Goal: Use online tool/utility: Utilize a website feature to perform a specific function

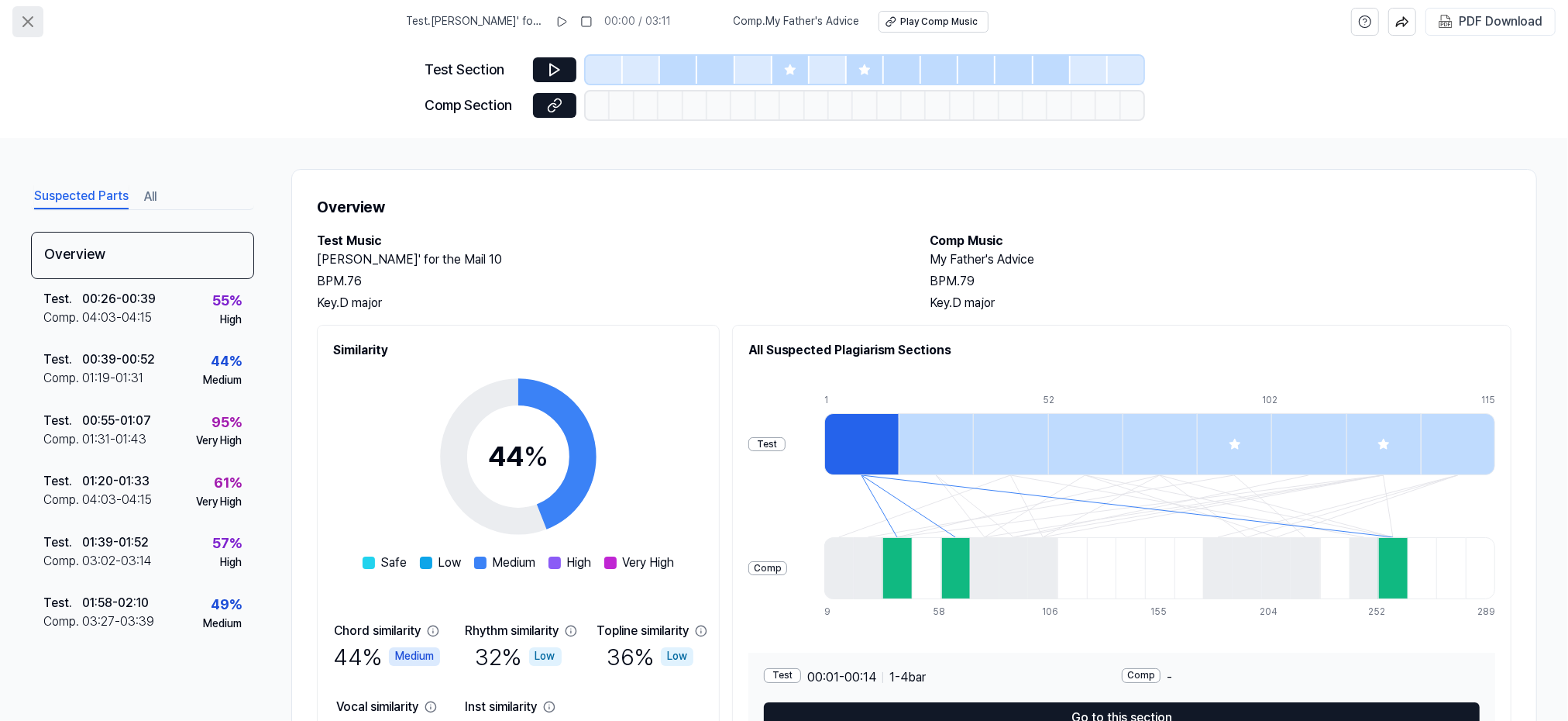
scroll to position [100, 0]
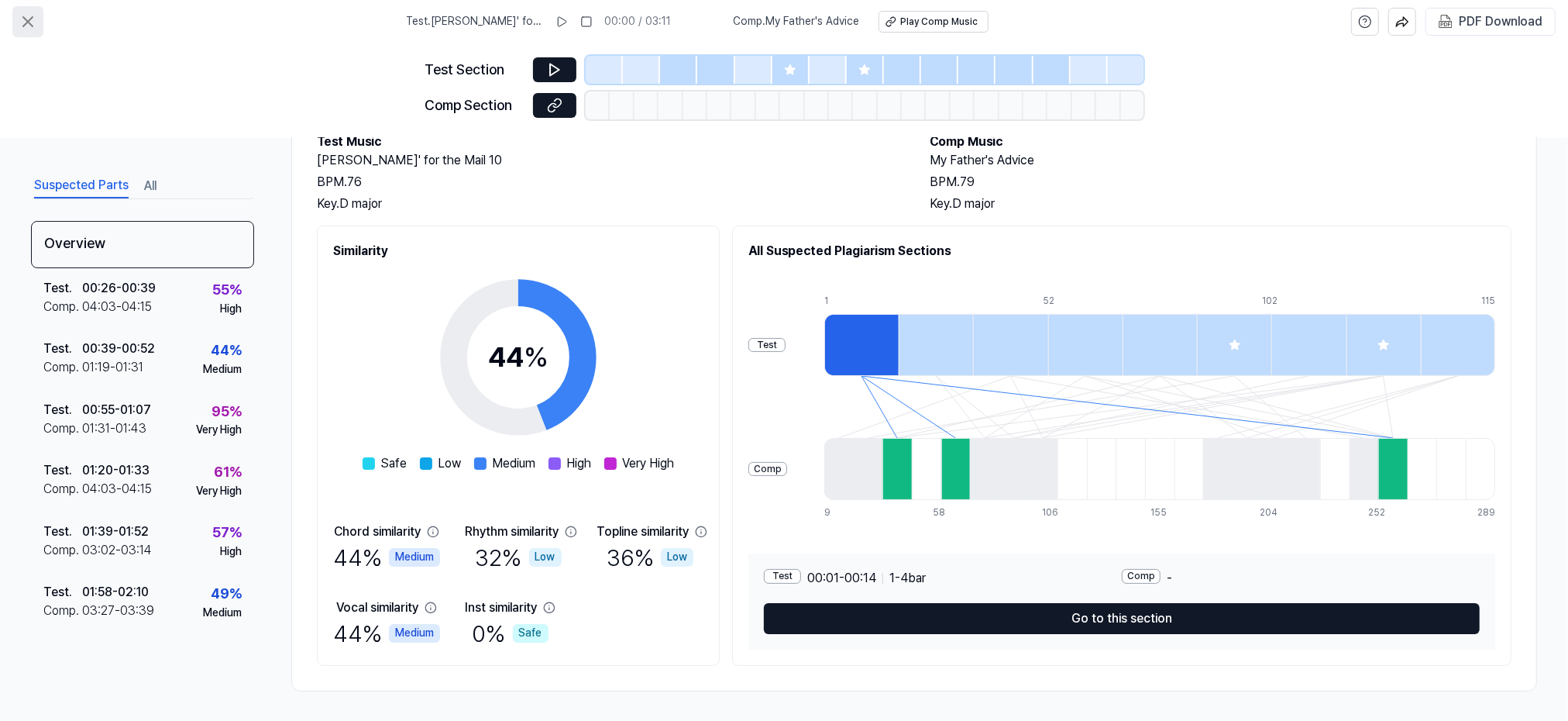
click at [23, 17] on icon at bounding box center [27, 21] width 9 height 9
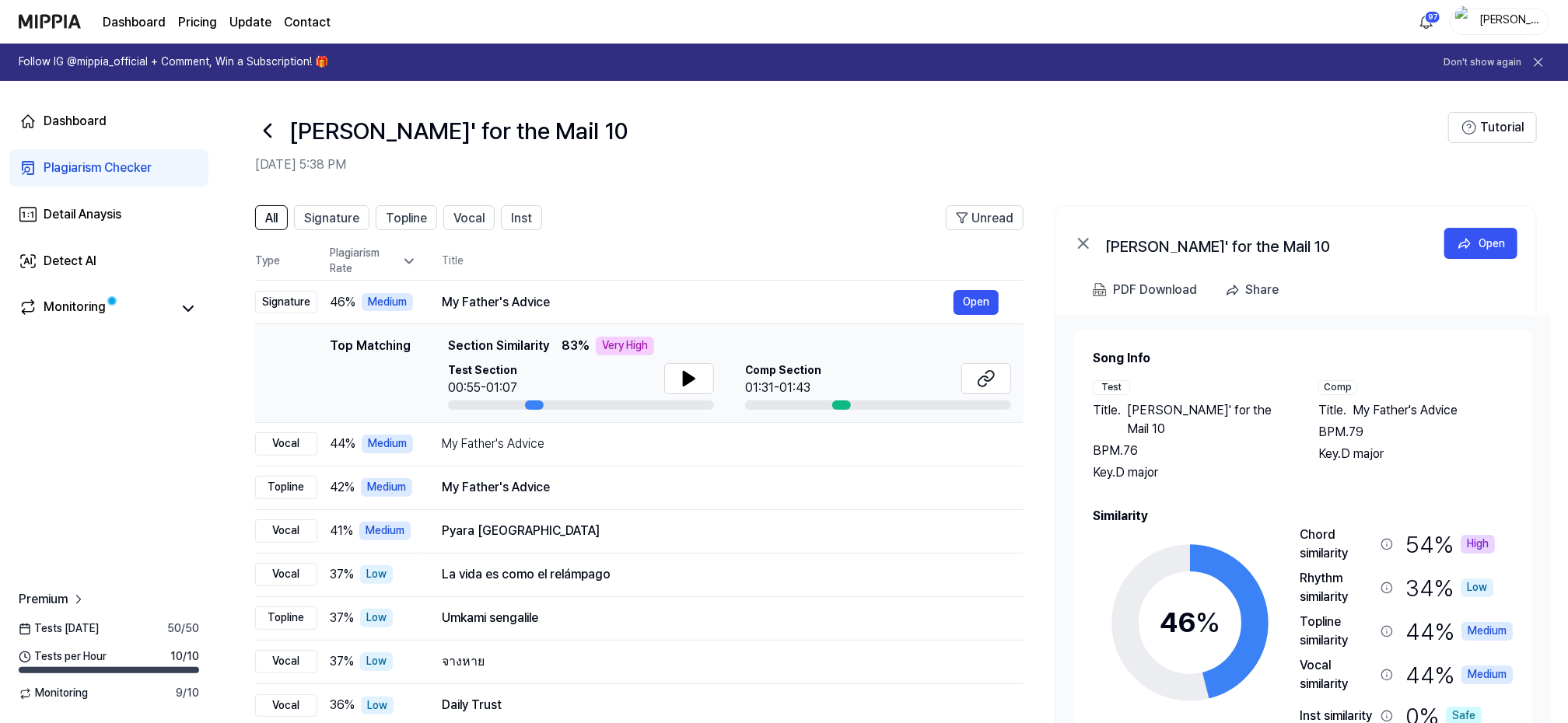
click at [41, 20] on img at bounding box center [50, 22] width 62 height 43
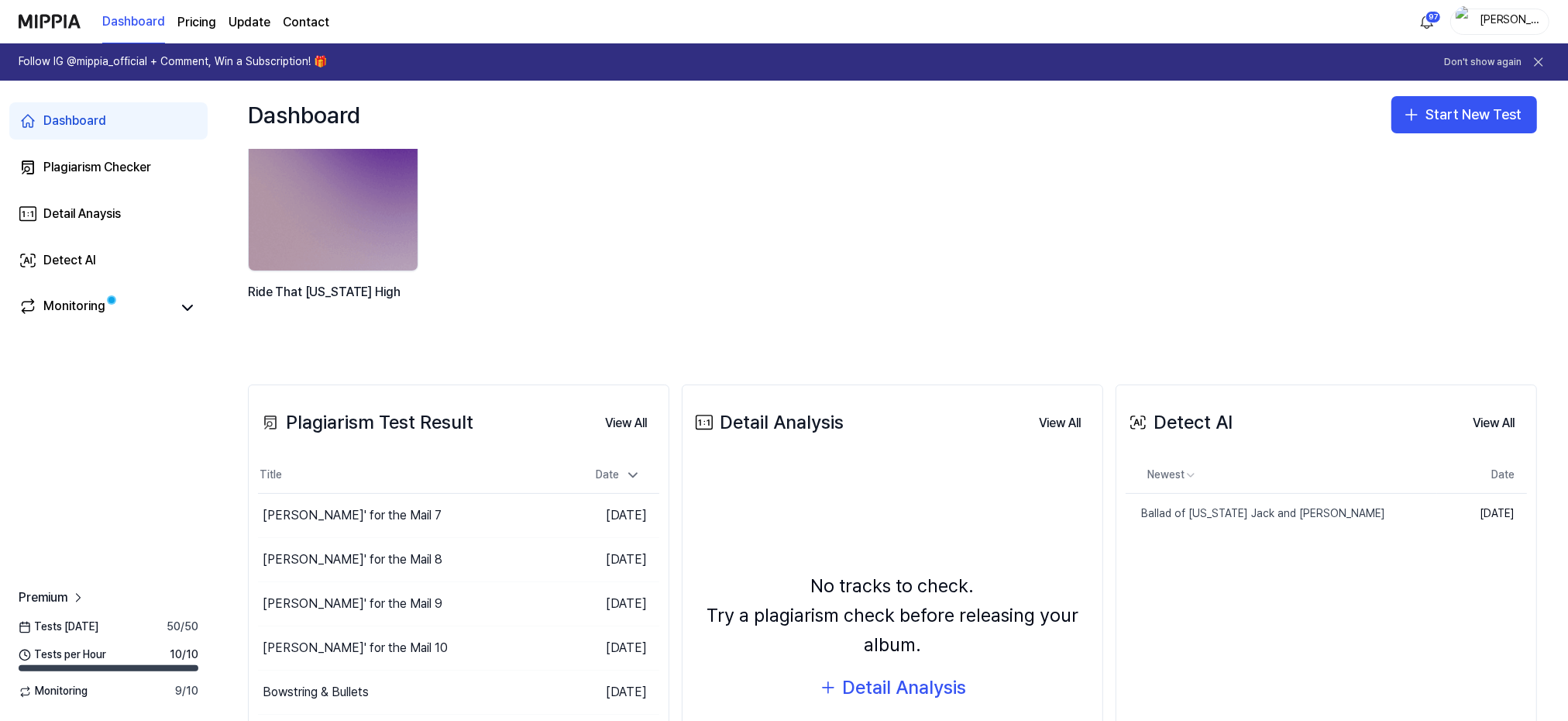
scroll to position [103, 0]
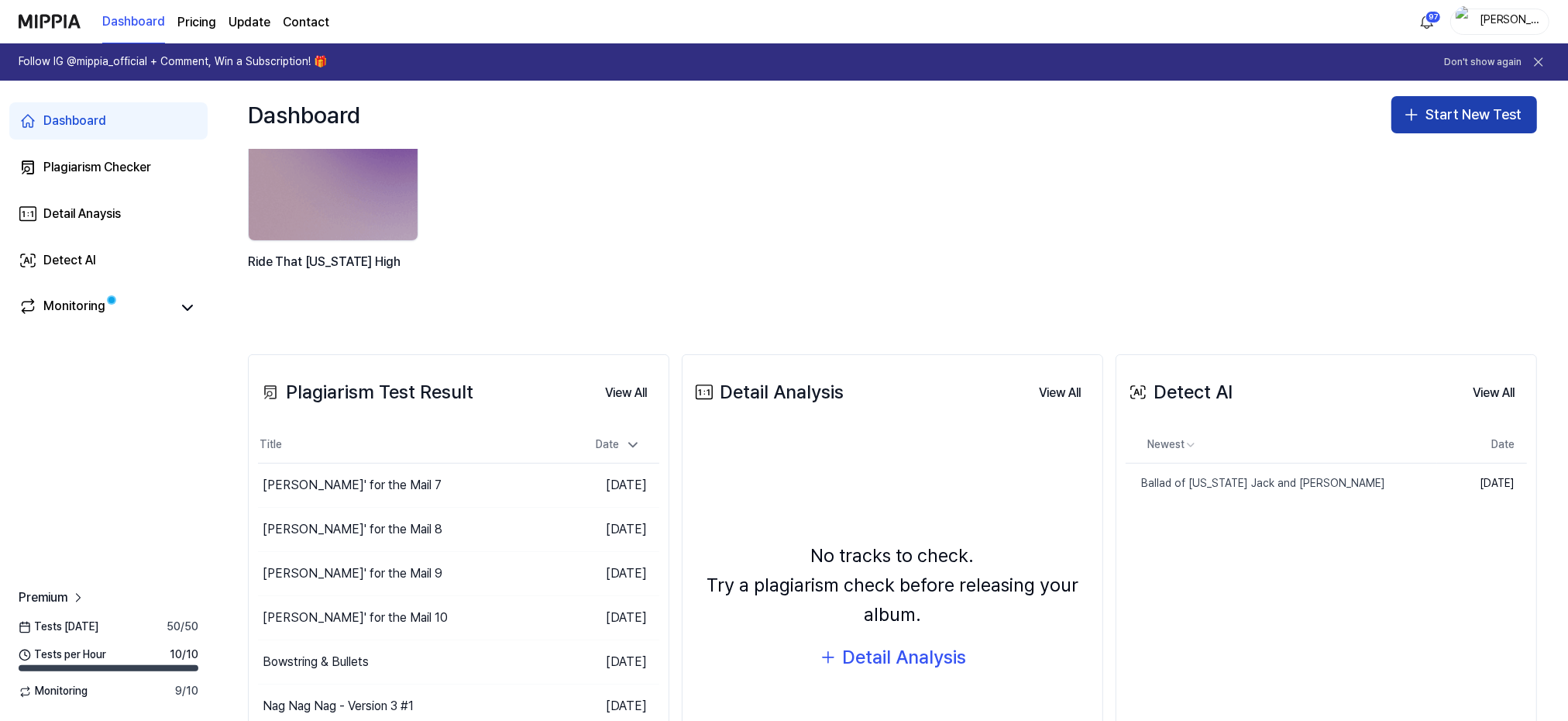
click at [1445, 116] on button "Start New Test" at bounding box center [1464, 114] width 146 height 37
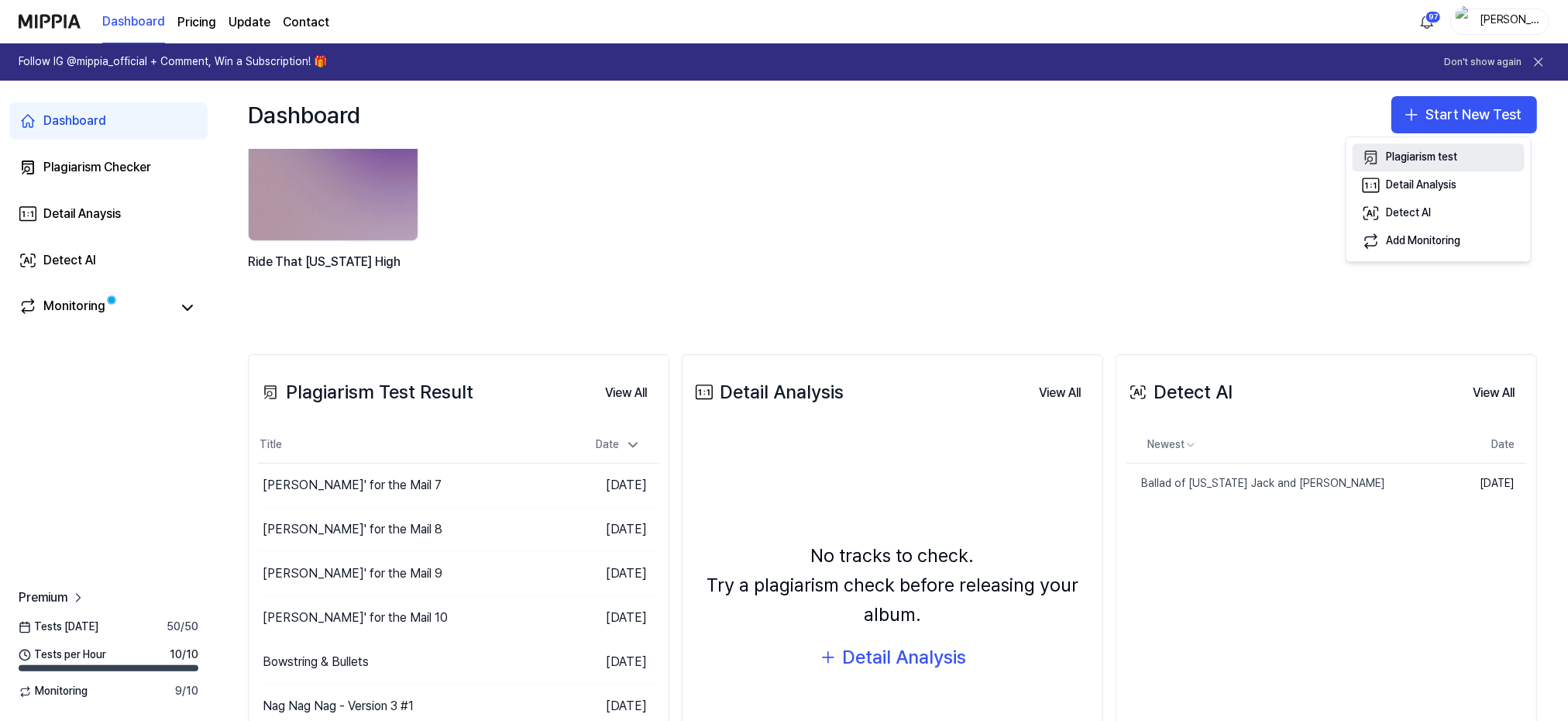
click at [1410, 160] on div "Plagiarism test" at bounding box center [1422, 157] width 71 height 15
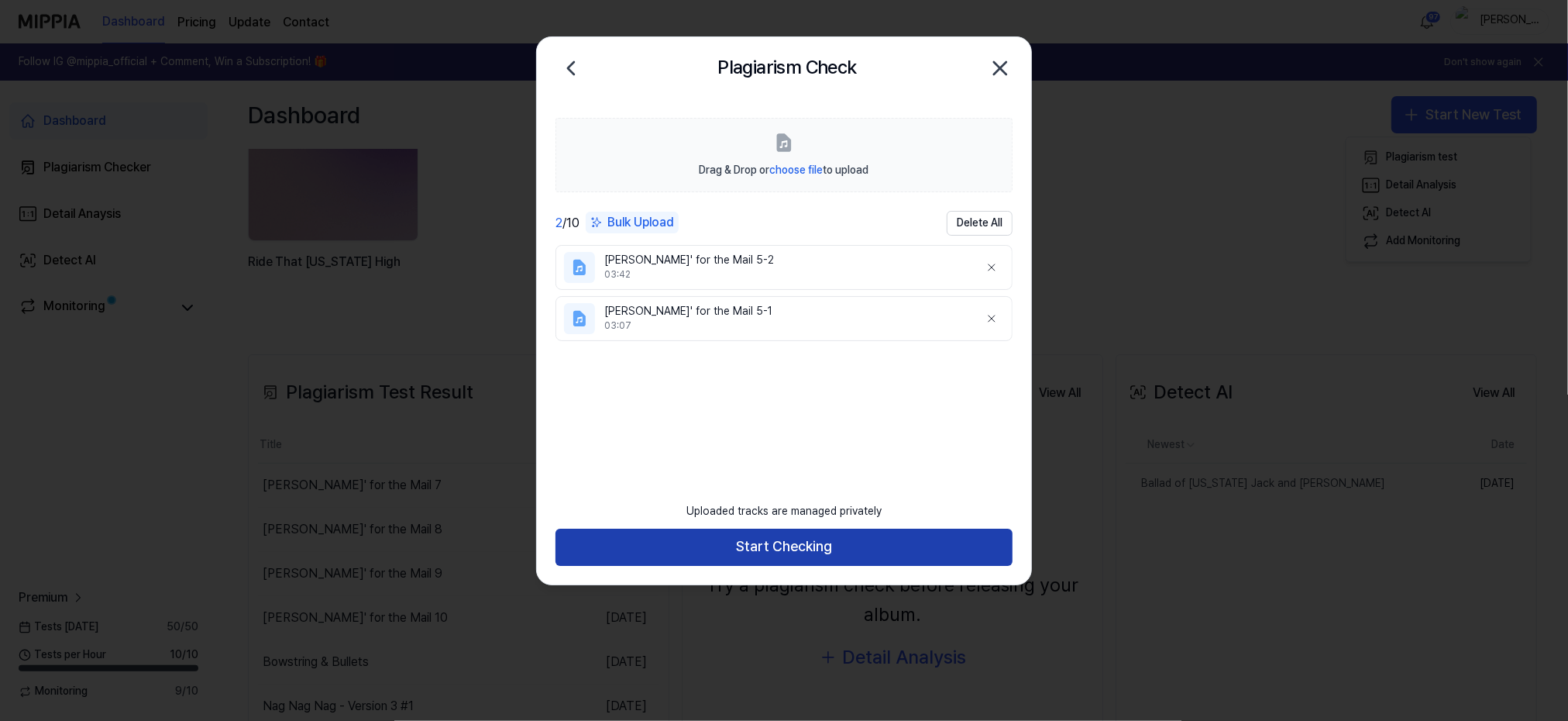
click at [775, 548] on button "Start Checking" at bounding box center [784, 547] width 457 height 37
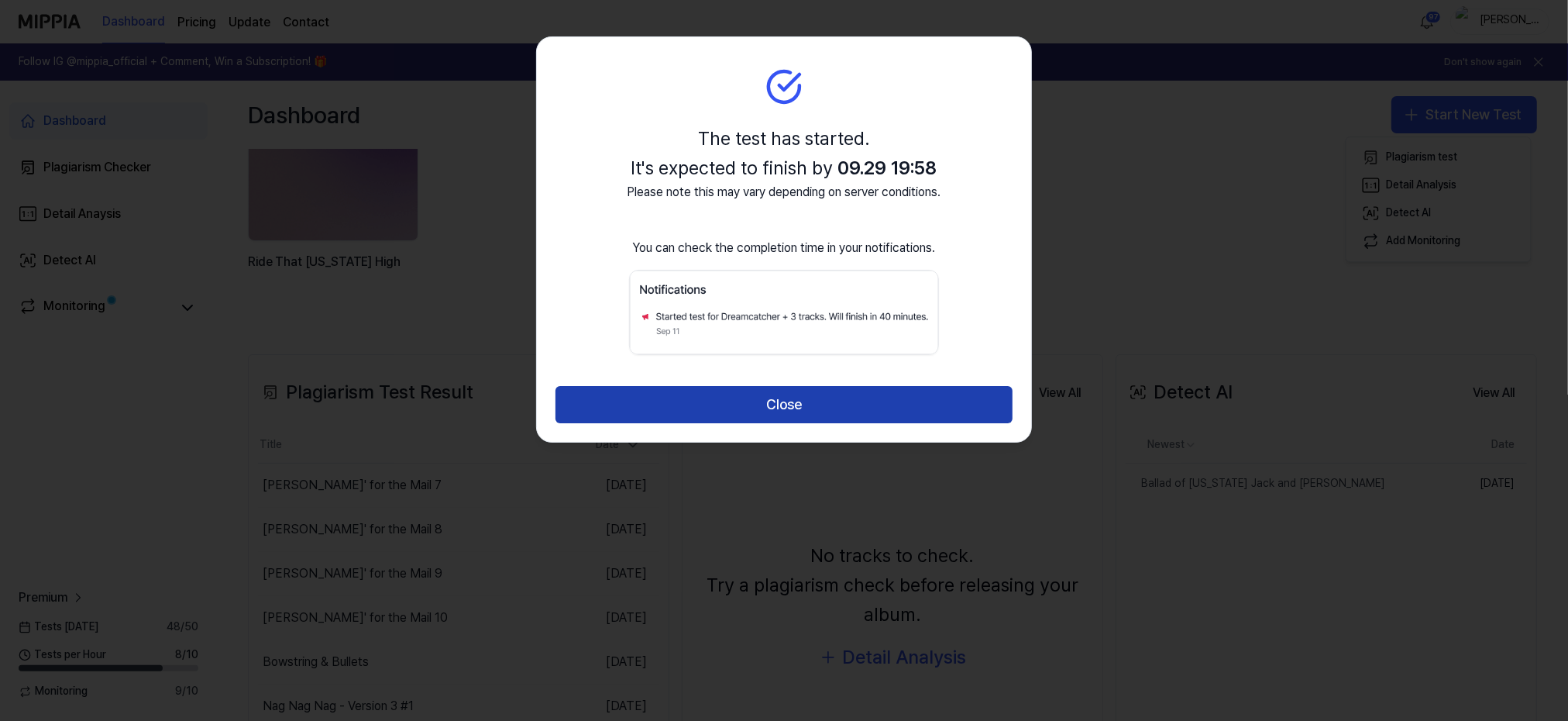
click at [781, 409] on button "Close" at bounding box center [784, 404] width 457 height 37
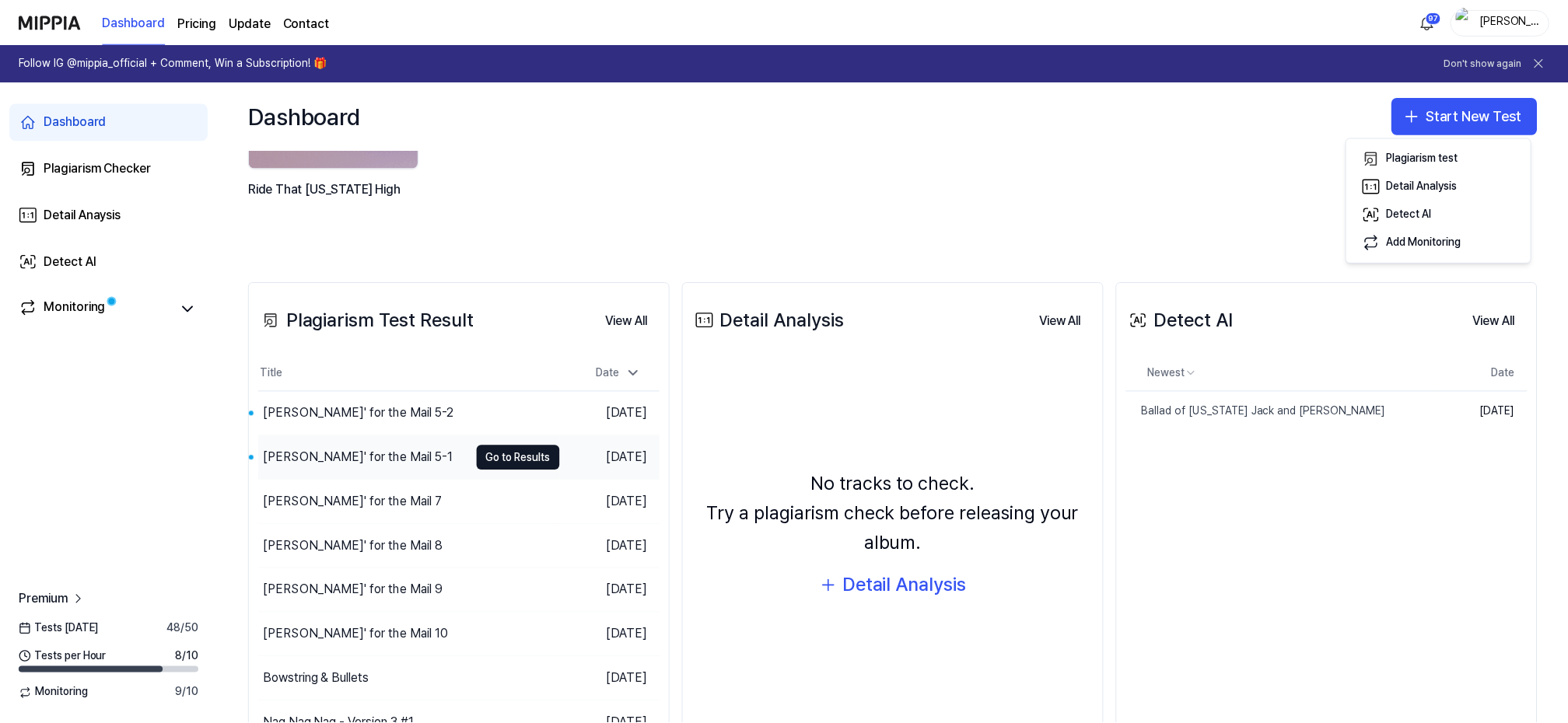
scroll to position [207, 0]
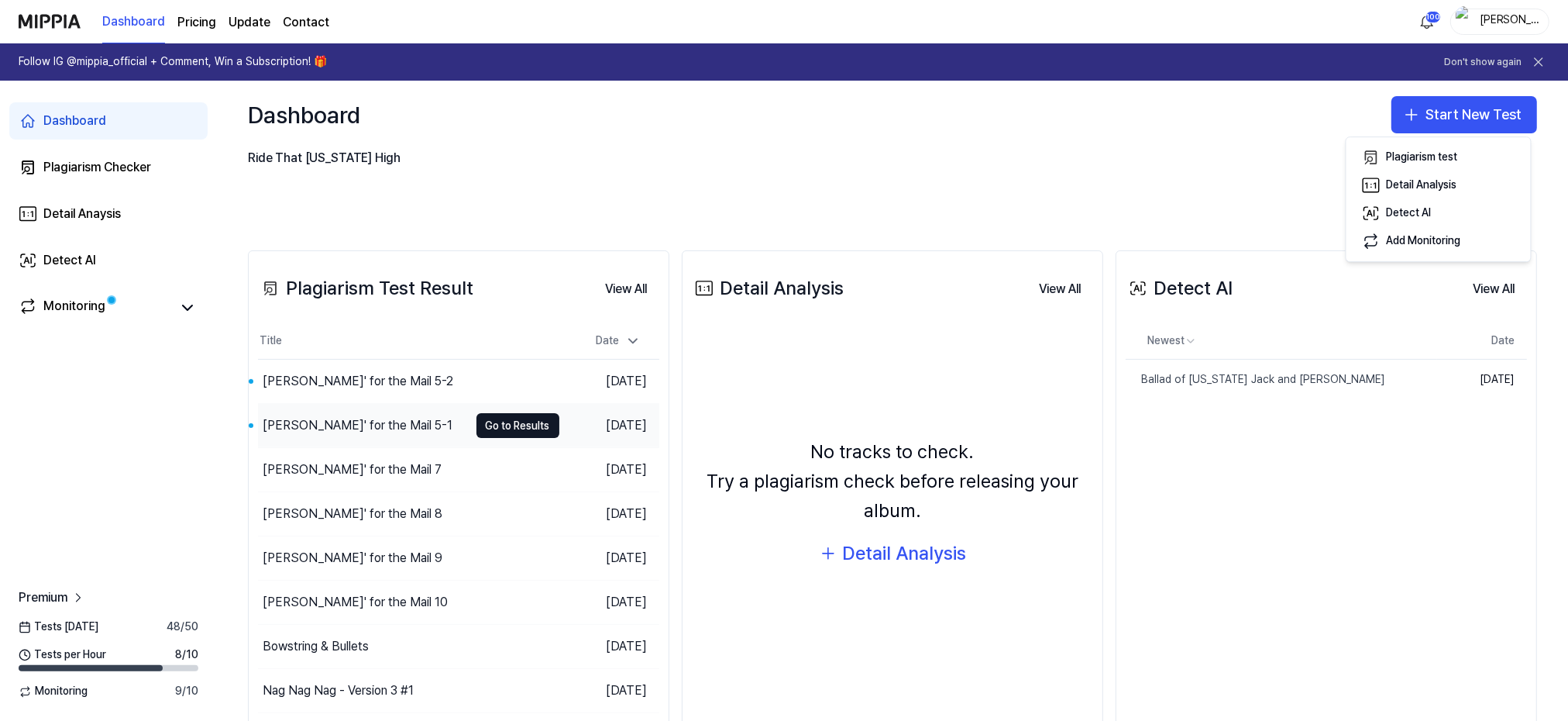
click at [315, 421] on div "[PERSON_NAME]' for the Mail 5-1" at bounding box center [357, 426] width 190 height 19
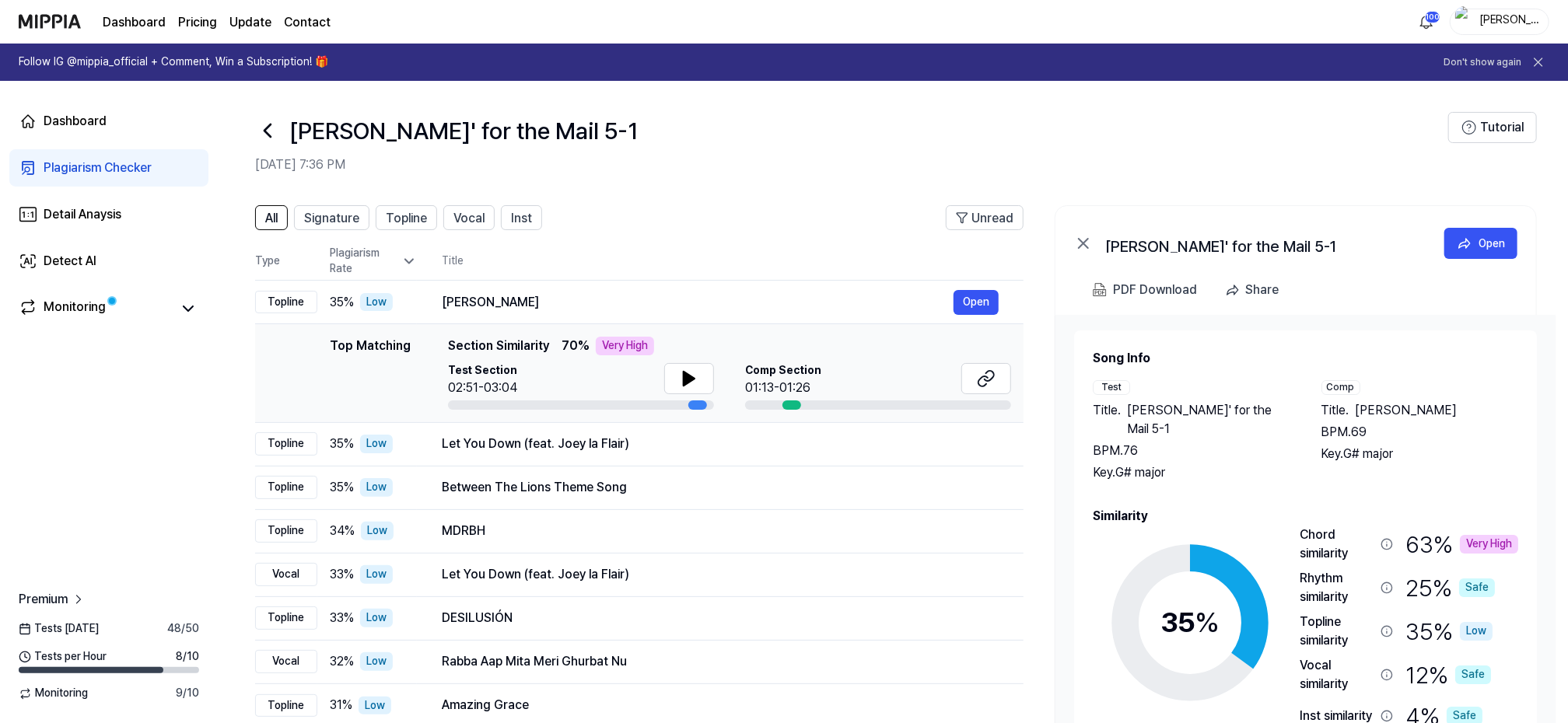
click at [275, 127] on icon at bounding box center [267, 130] width 25 height 25
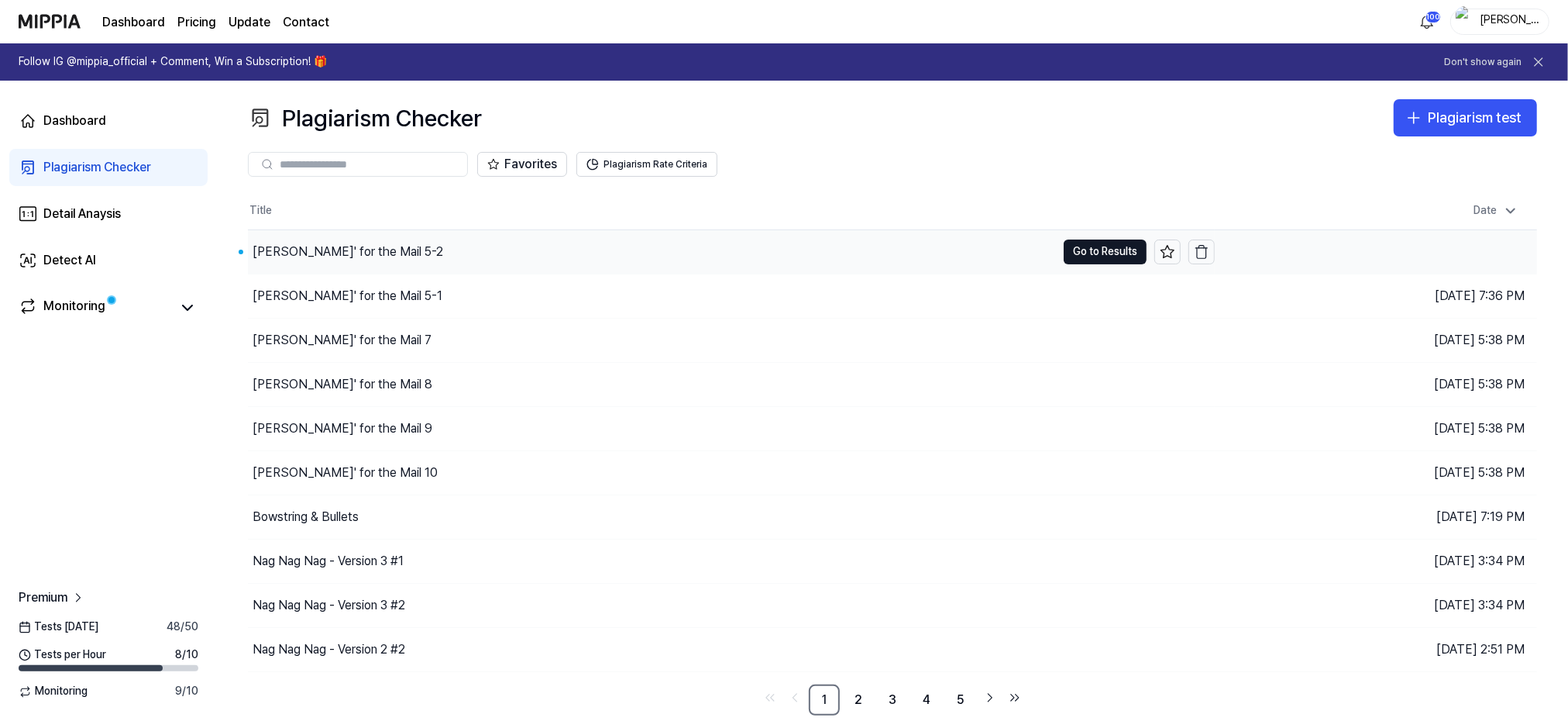
click at [287, 244] on div "[PERSON_NAME]' for the Mail 5-2" at bounding box center [347, 252] width 190 height 19
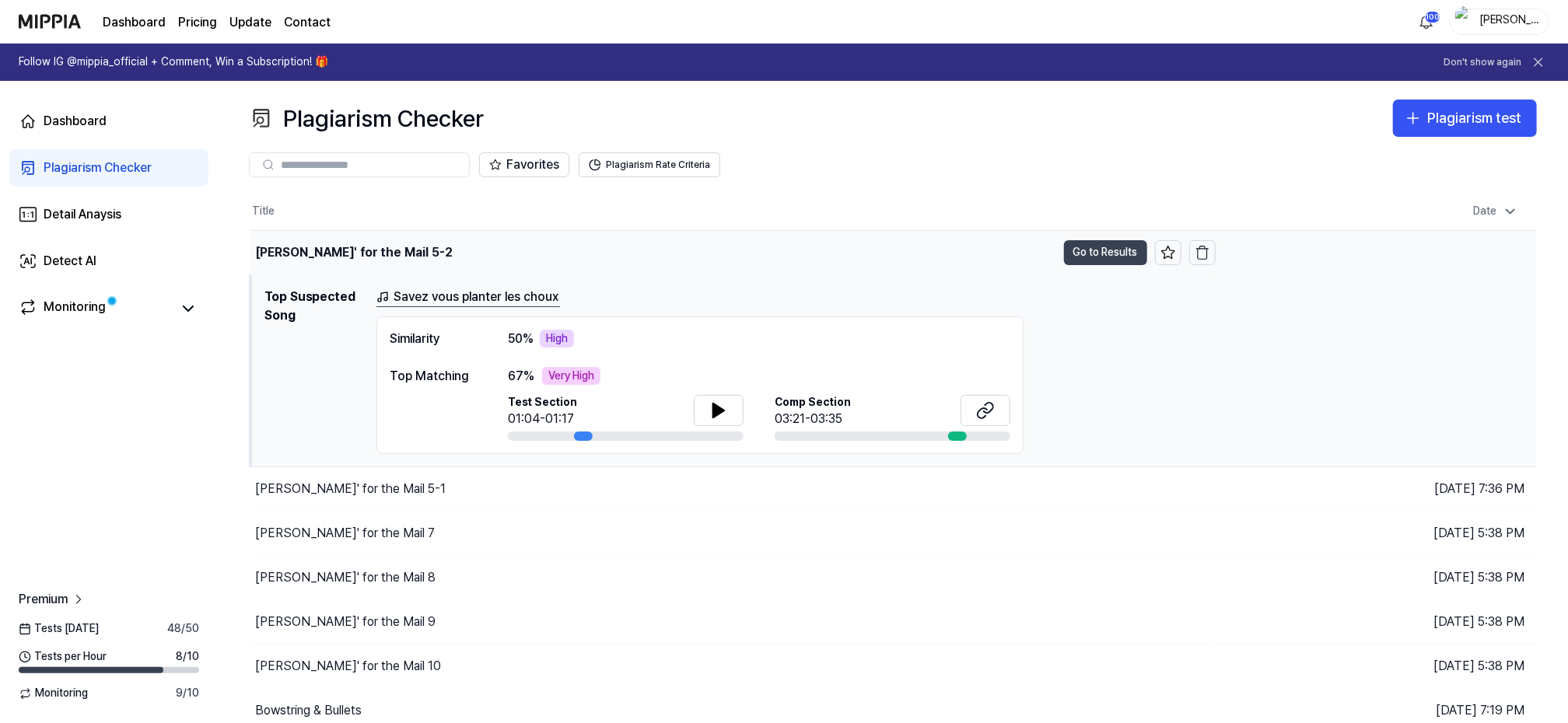
click at [1102, 248] on button "Go to Results" at bounding box center [1106, 252] width 84 height 25
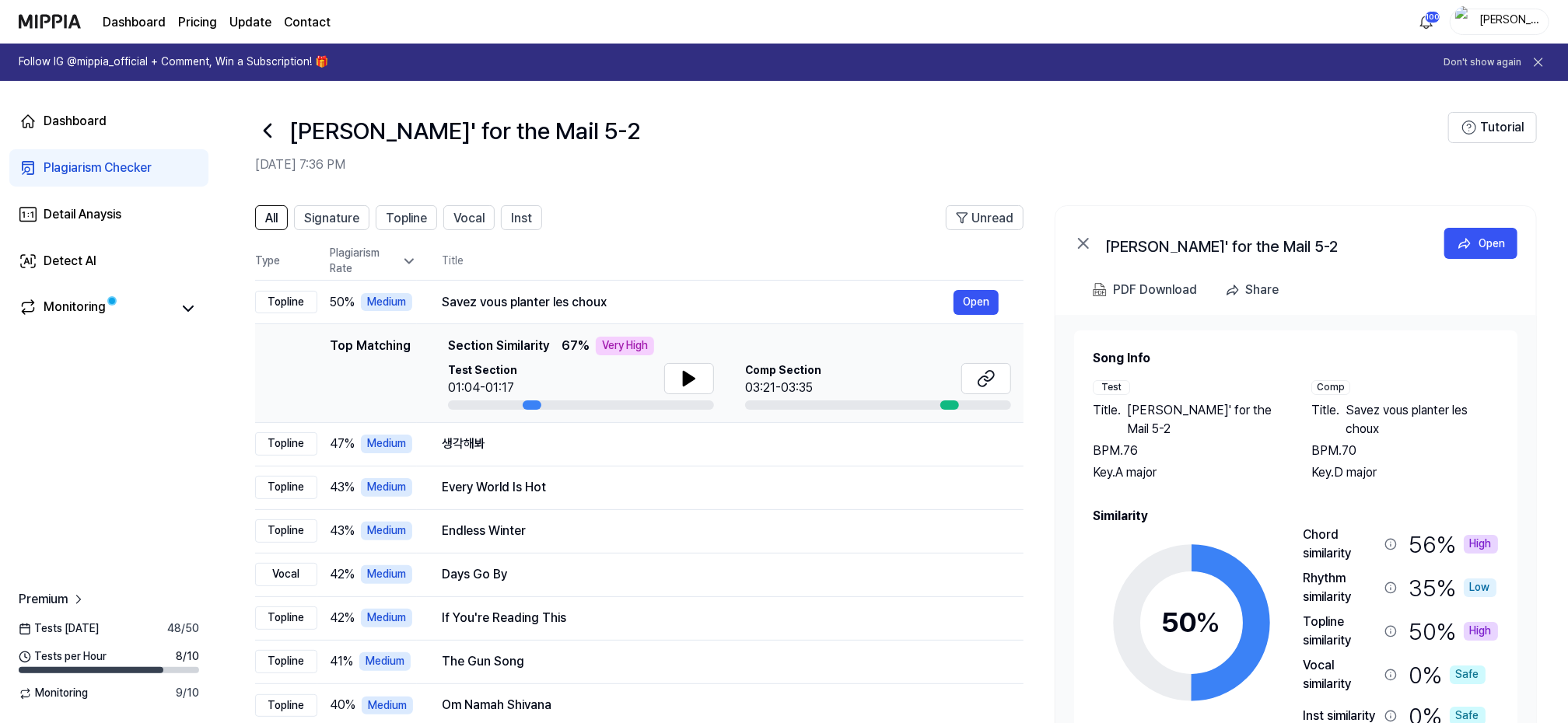
click at [274, 131] on icon at bounding box center [267, 130] width 25 height 25
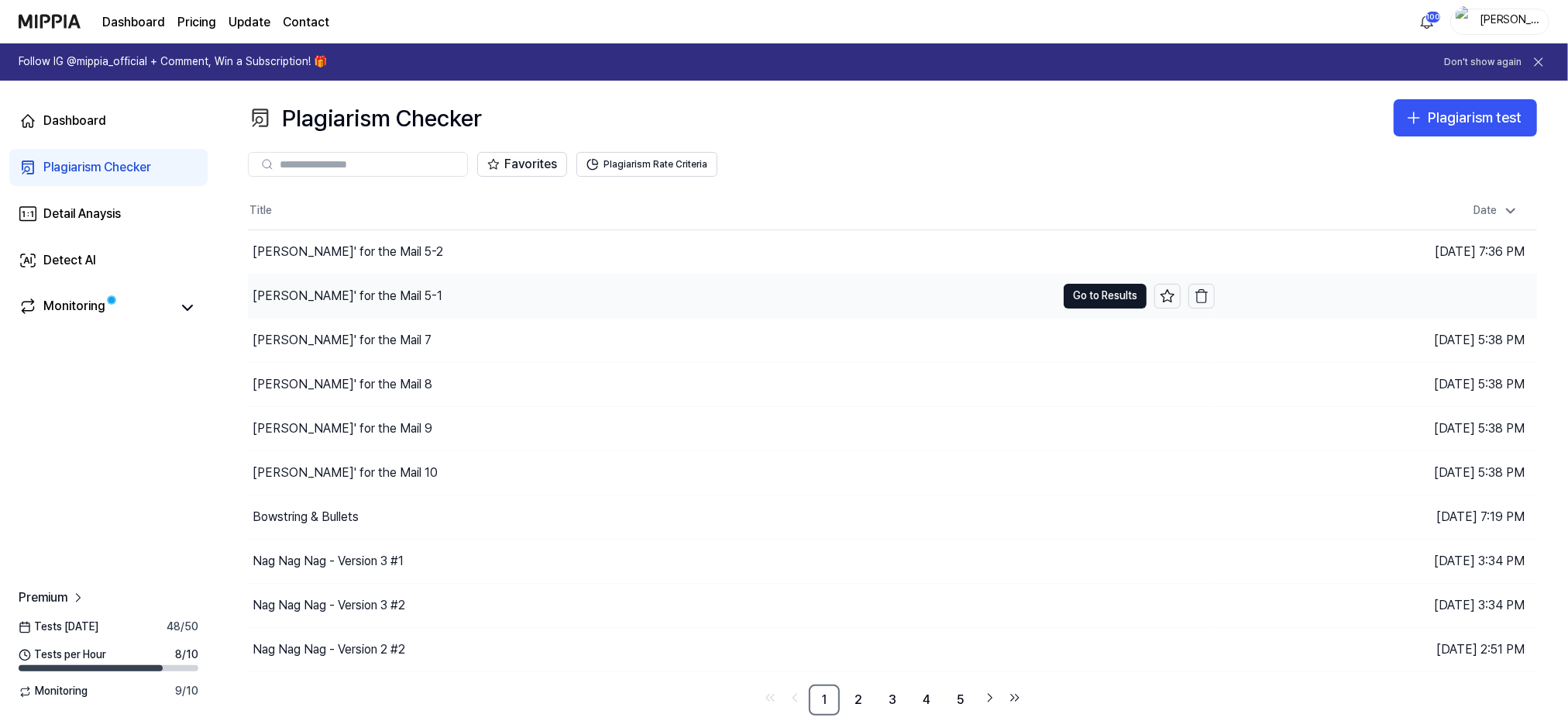
click at [337, 294] on div "[PERSON_NAME]' for the Mail 5-1" at bounding box center [347, 296] width 190 height 19
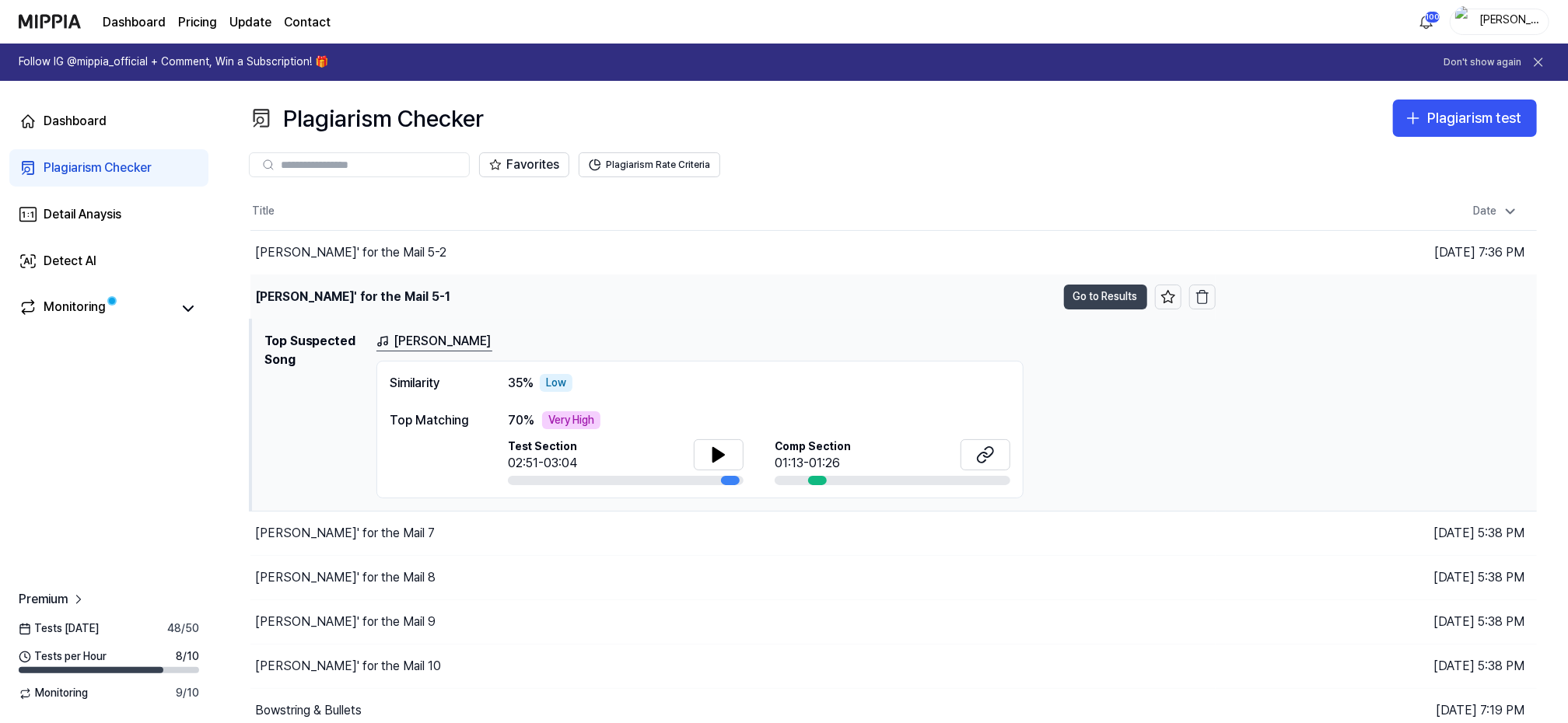
click at [1120, 291] on button "Go to Results" at bounding box center [1106, 297] width 84 height 25
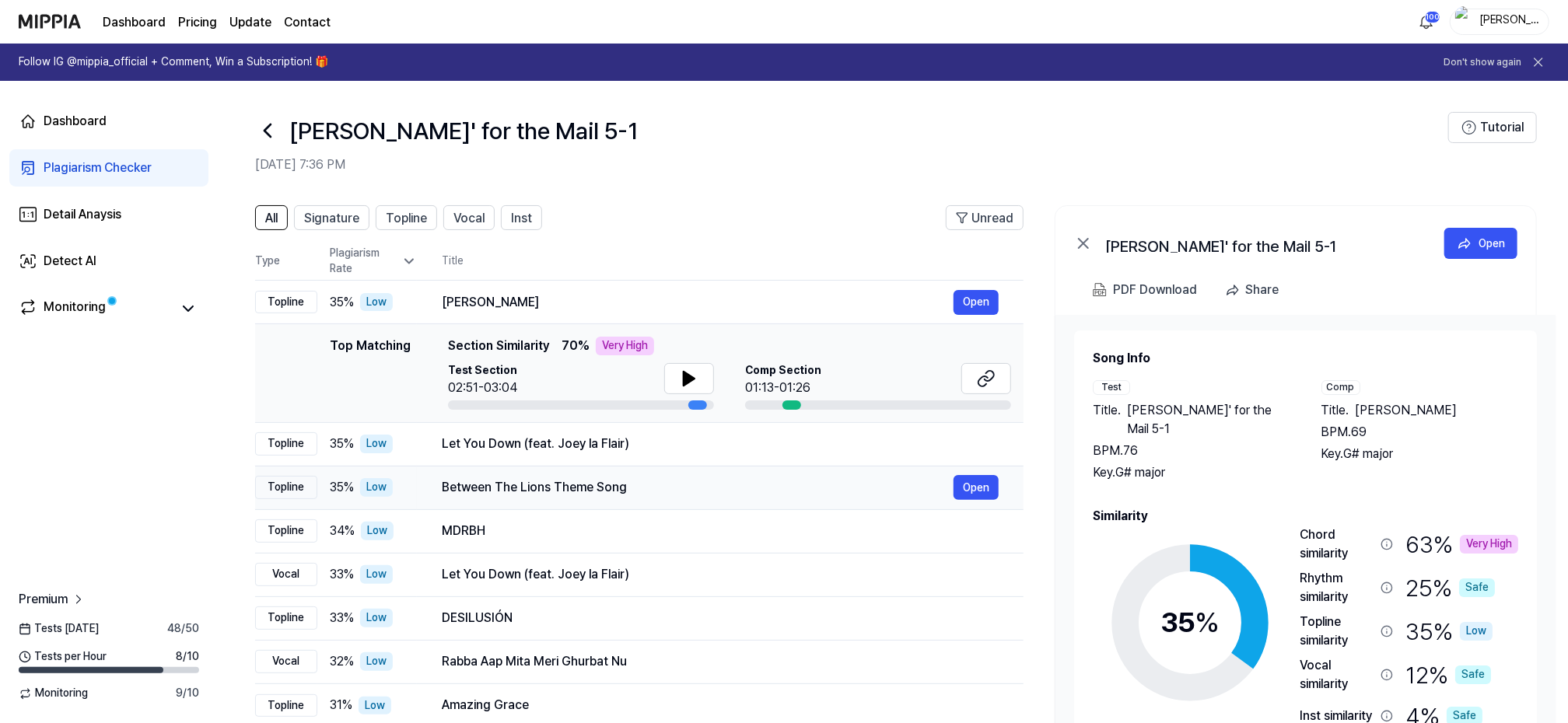
scroll to position [98, 0]
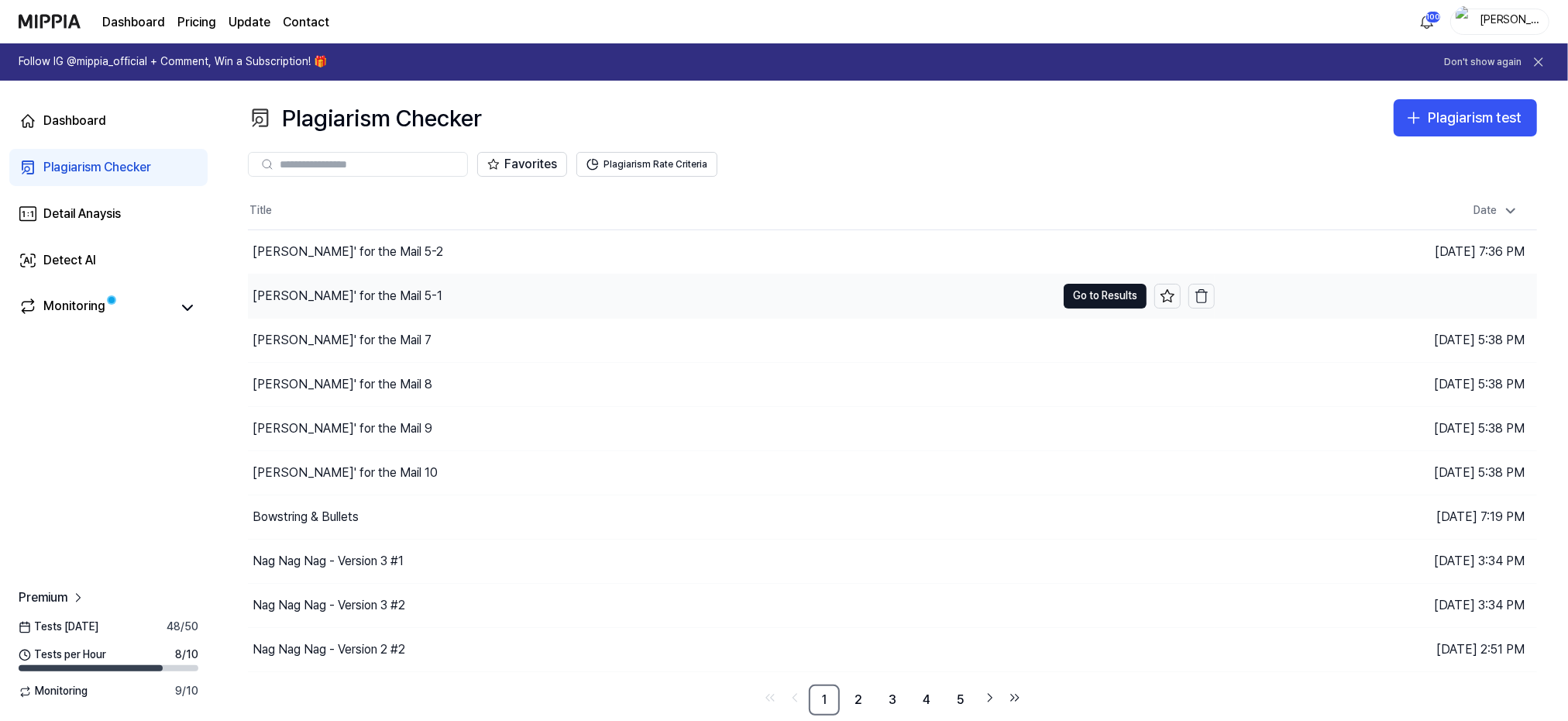
click at [380, 297] on div "[PERSON_NAME]' for the Mail 5-1" at bounding box center [652, 296] width 808 height 44
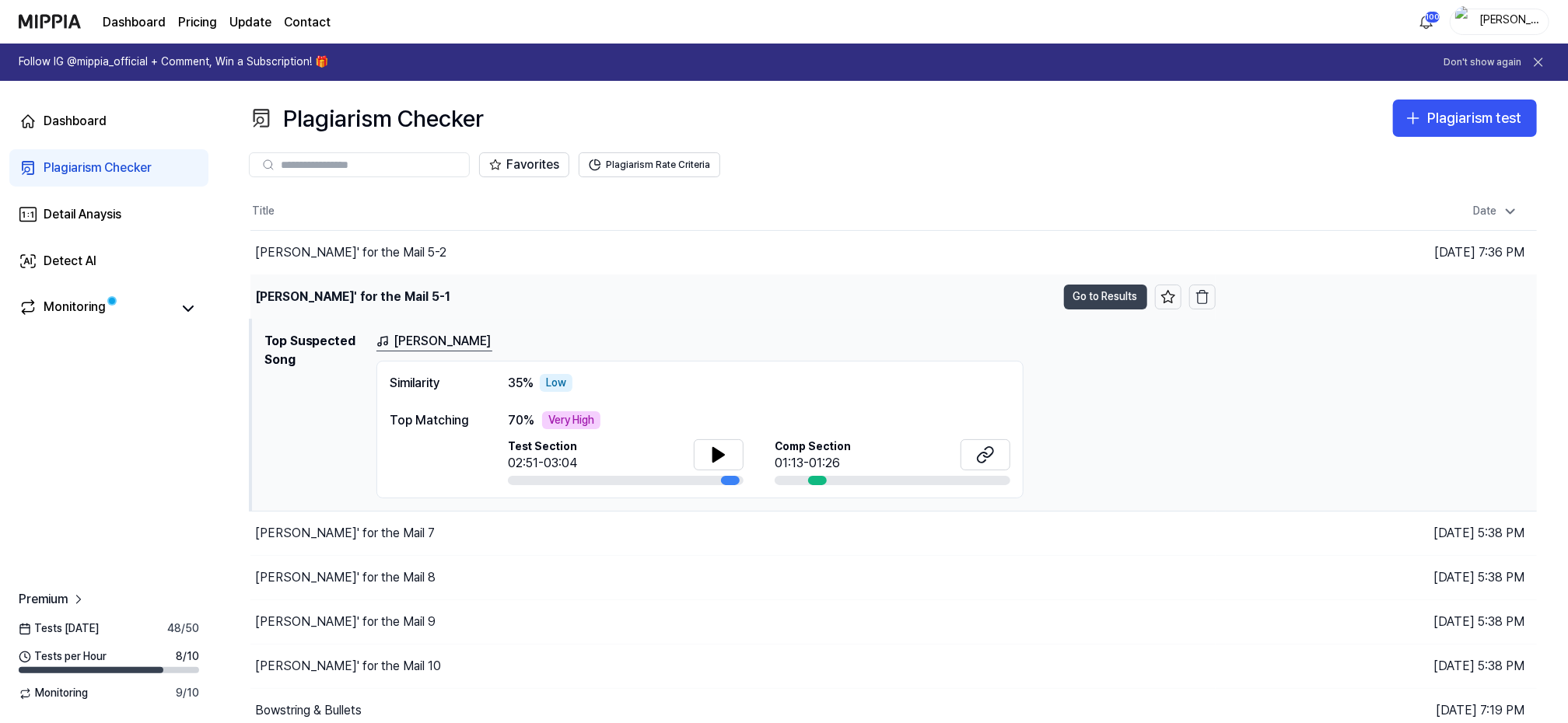
click at [1106, 296] on button "Go to Results" at bounding box center [1106, 297] width 84 height 25
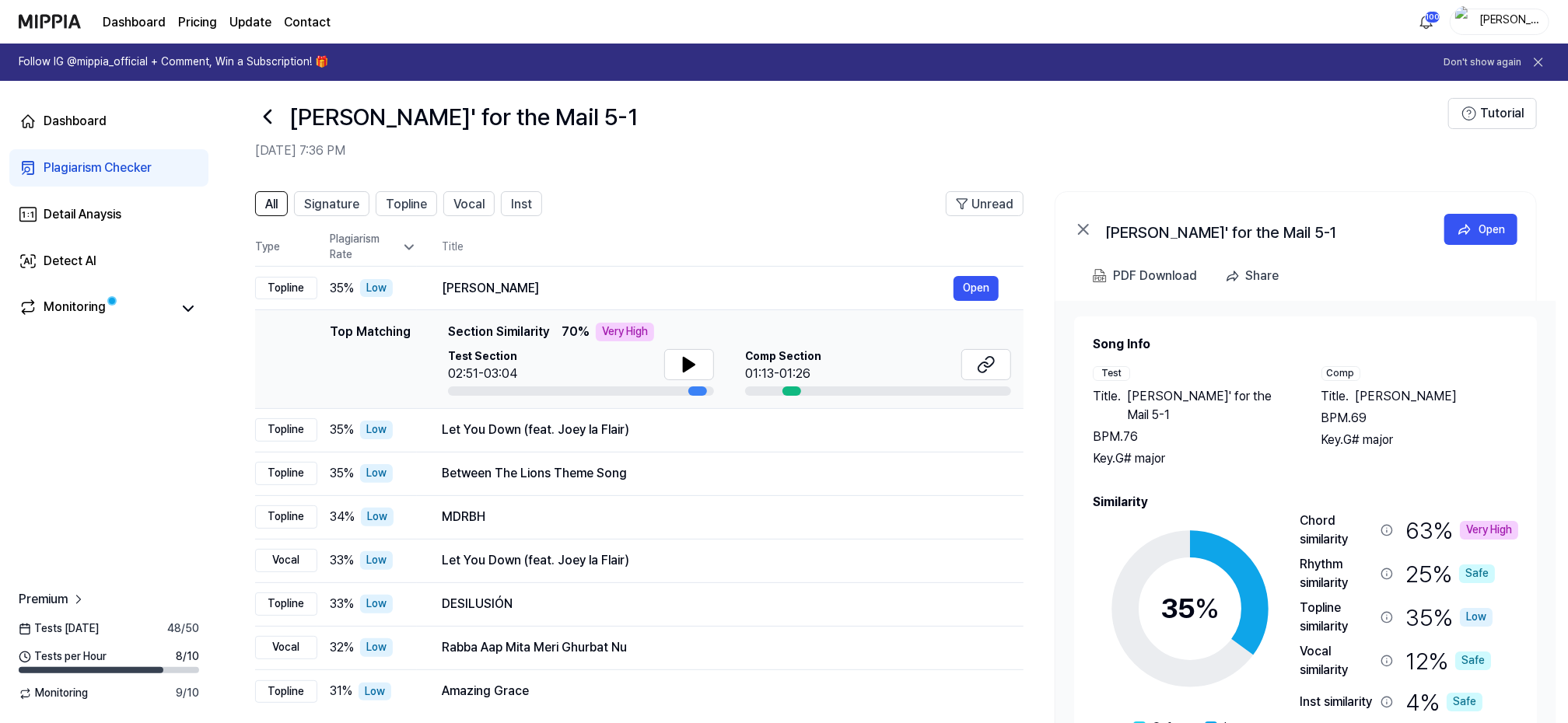
scroll to position [98, 0]
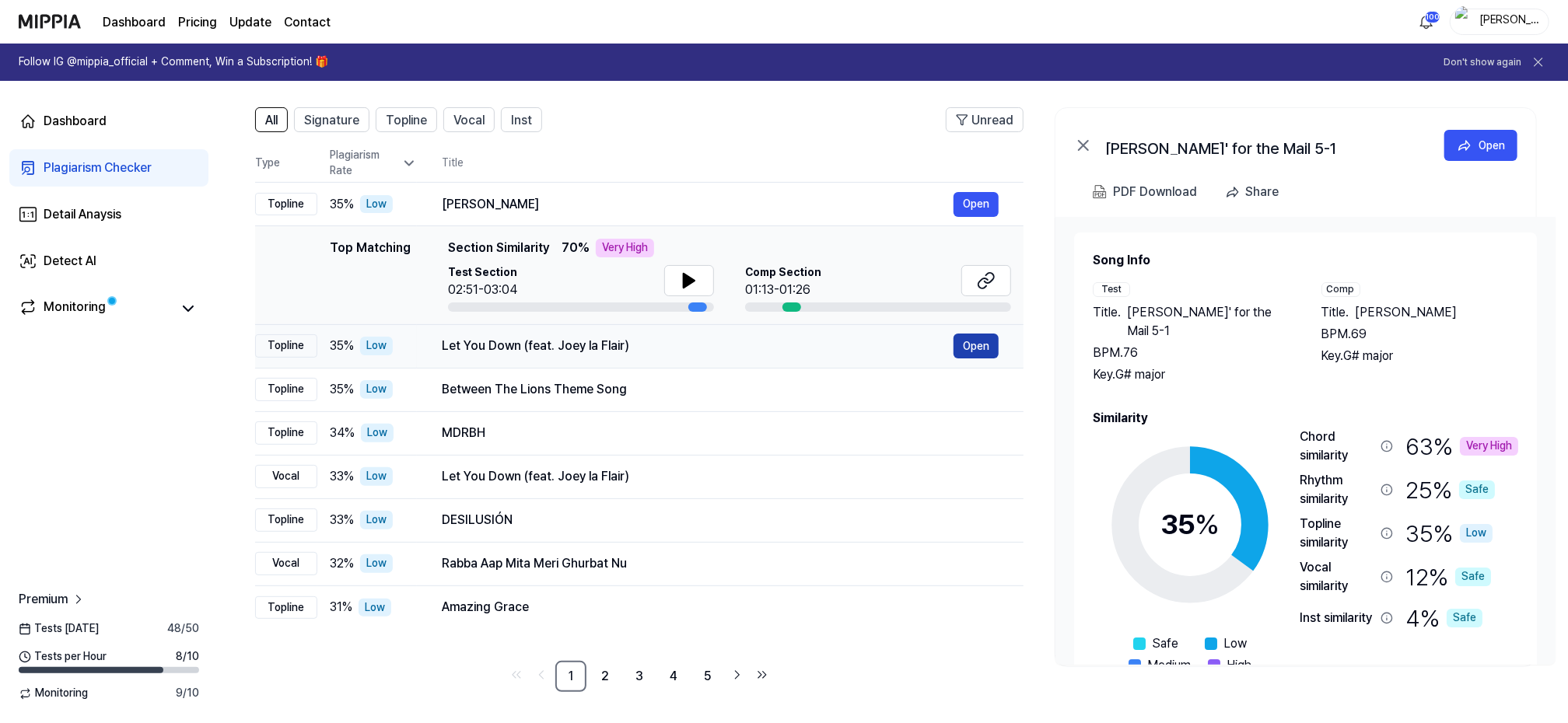
click at [974, 341] on button "Open" at bounding box center [976, 346] width 45 height 25
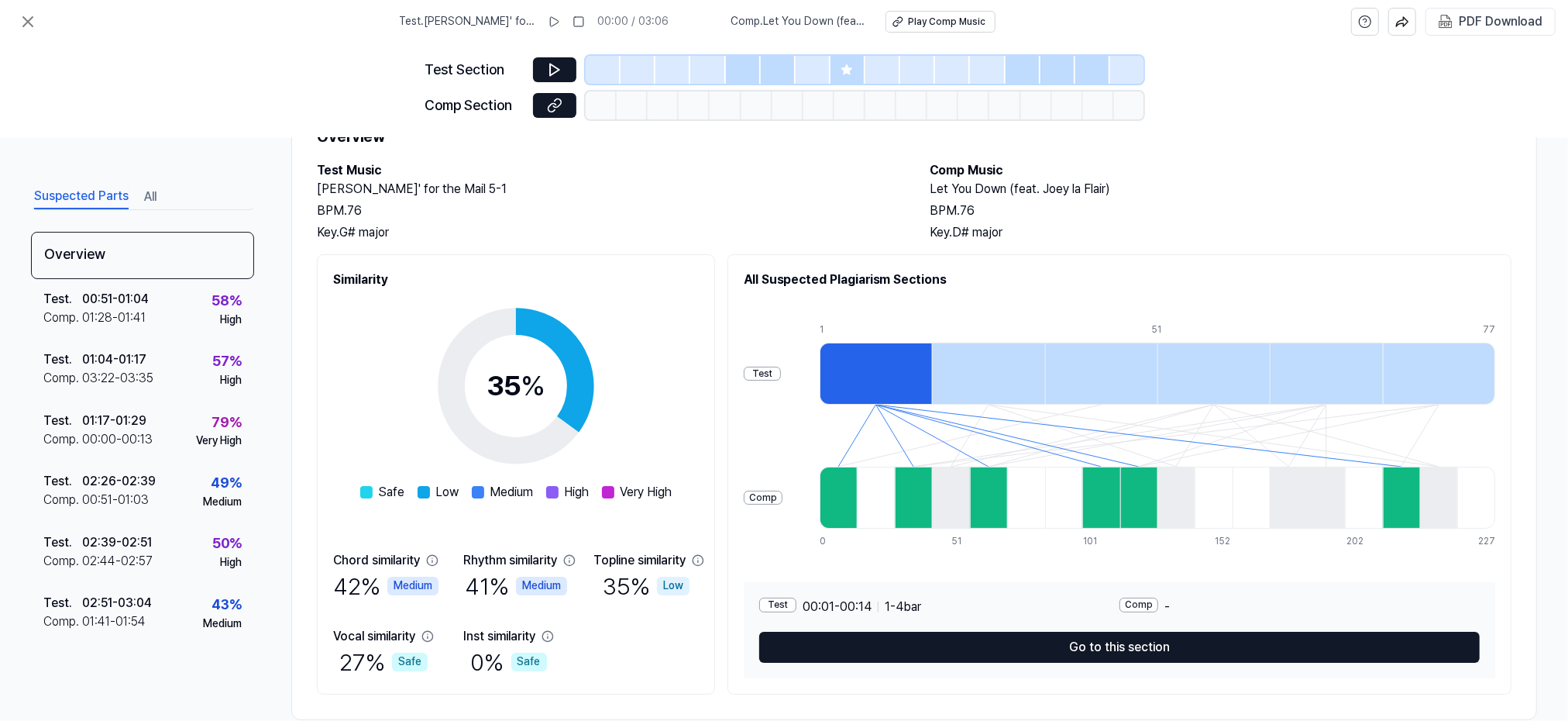
scroll to position [100, 0]
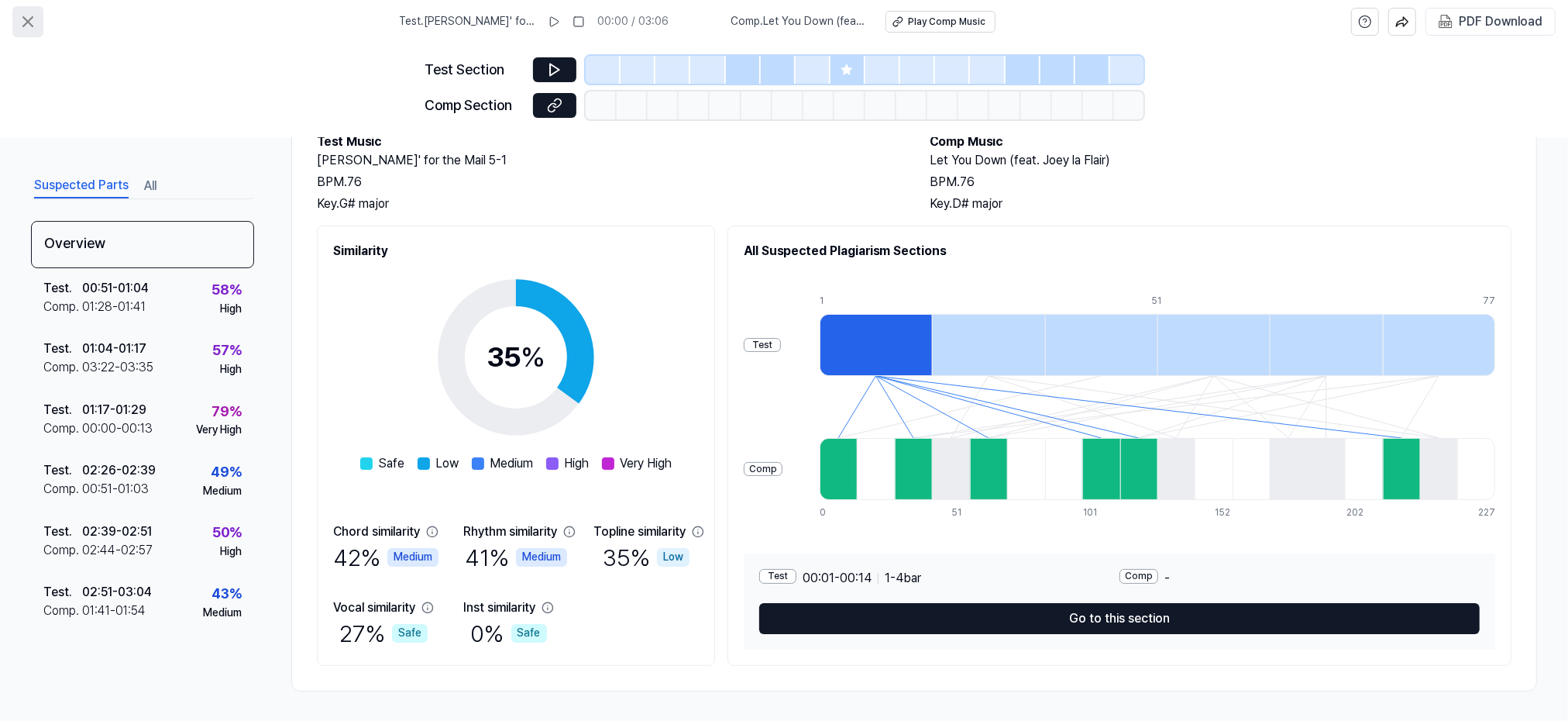
click at [32, 22] on icon at bounding box center [28, 21] width 19 height 19
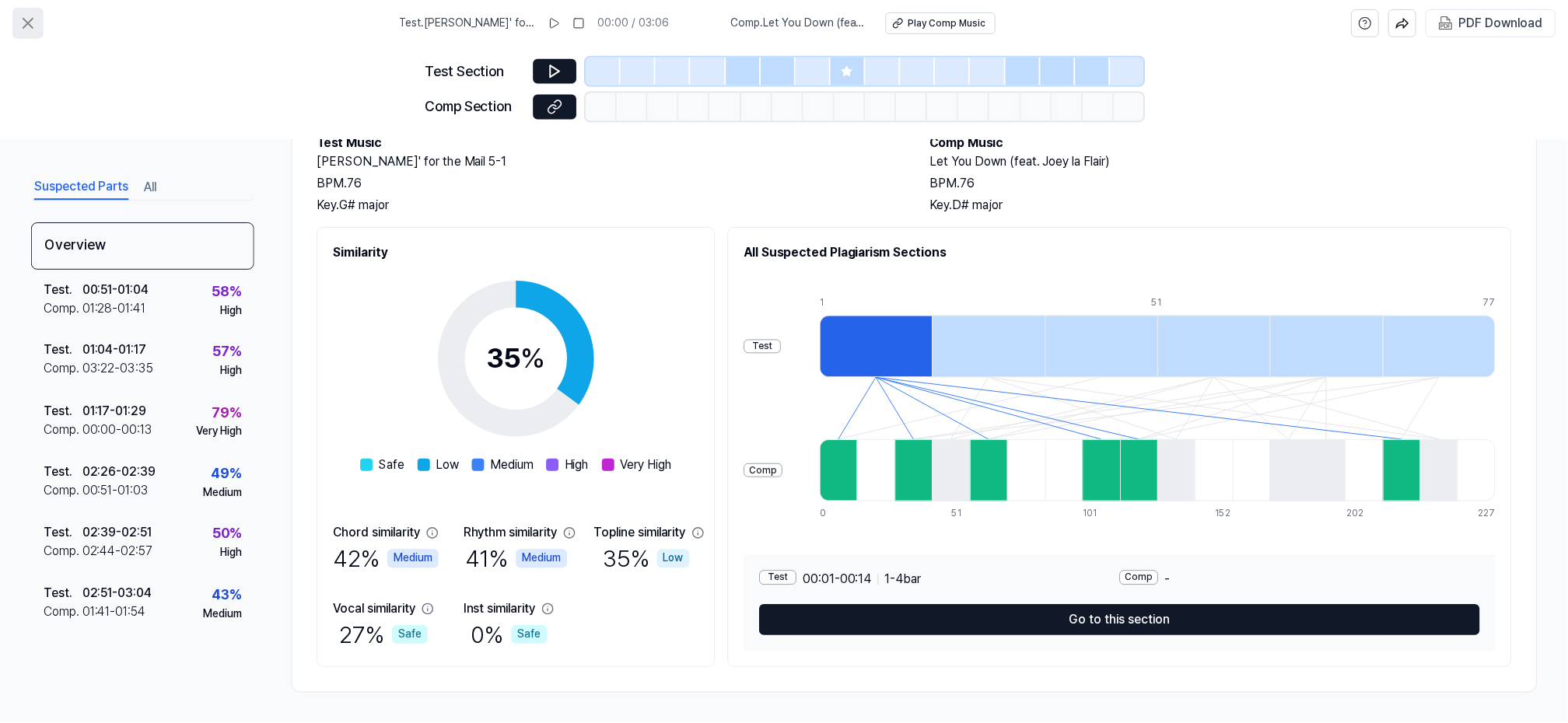
scroll to position [98, 0]
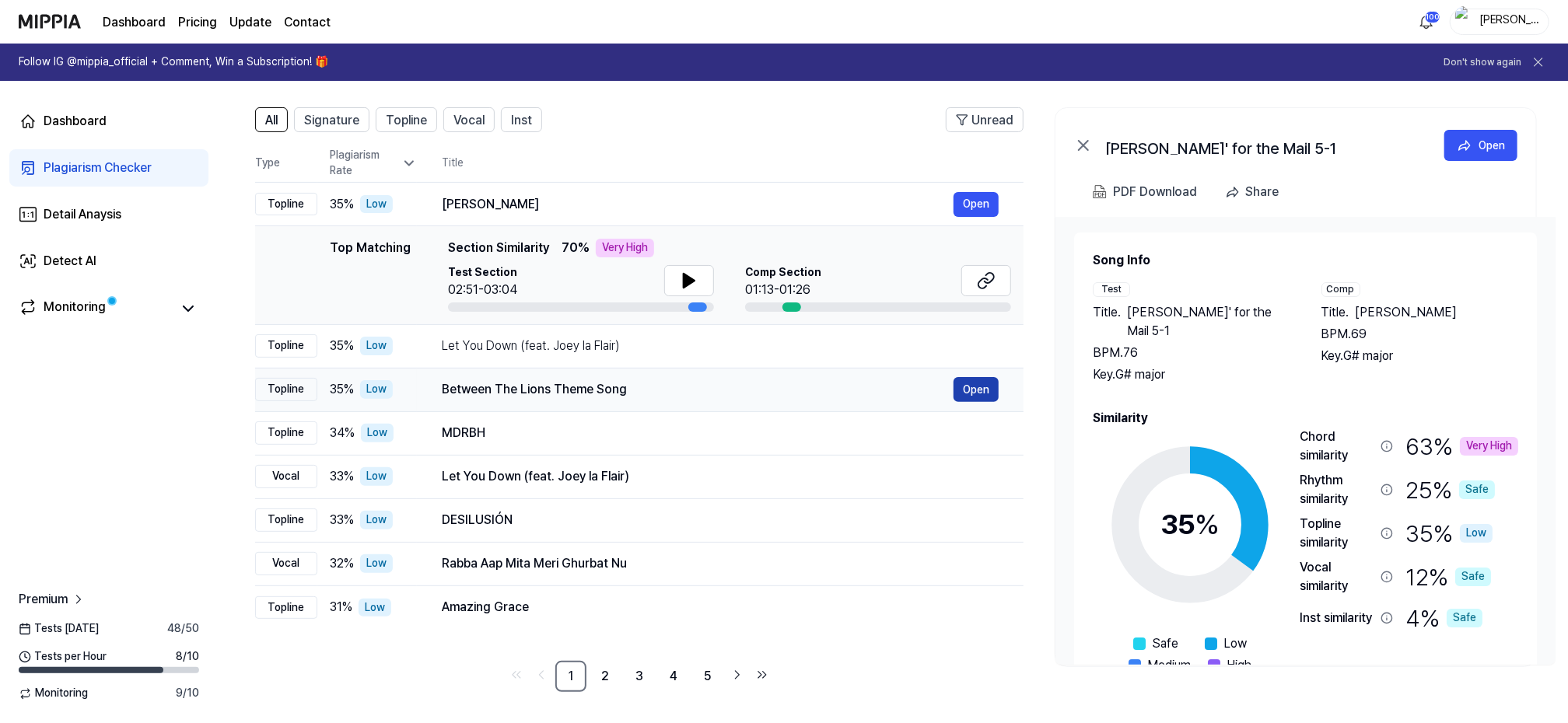
click at [982, 384] on button "Open" at bounding box center [976, 389] width 45 height 25
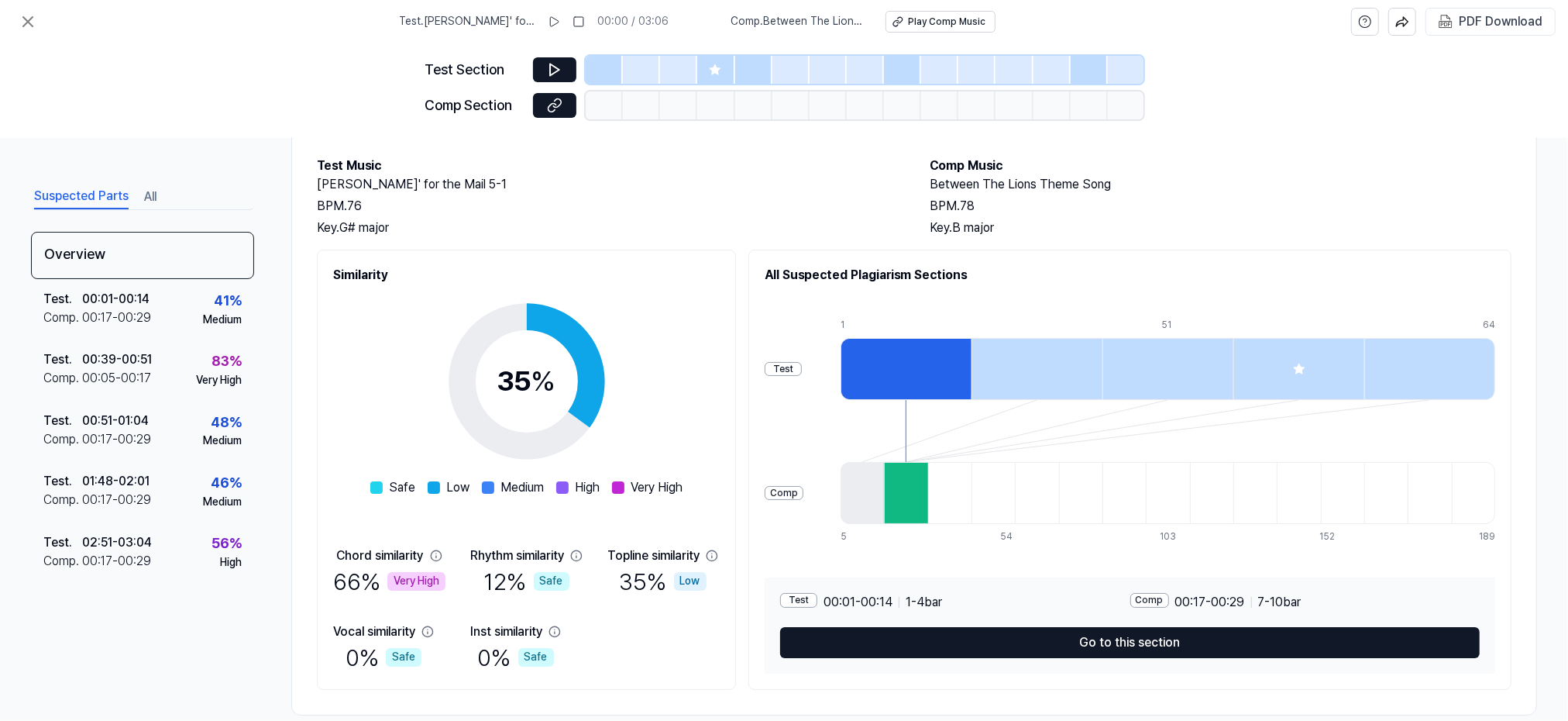
scroll to position [100, 0]
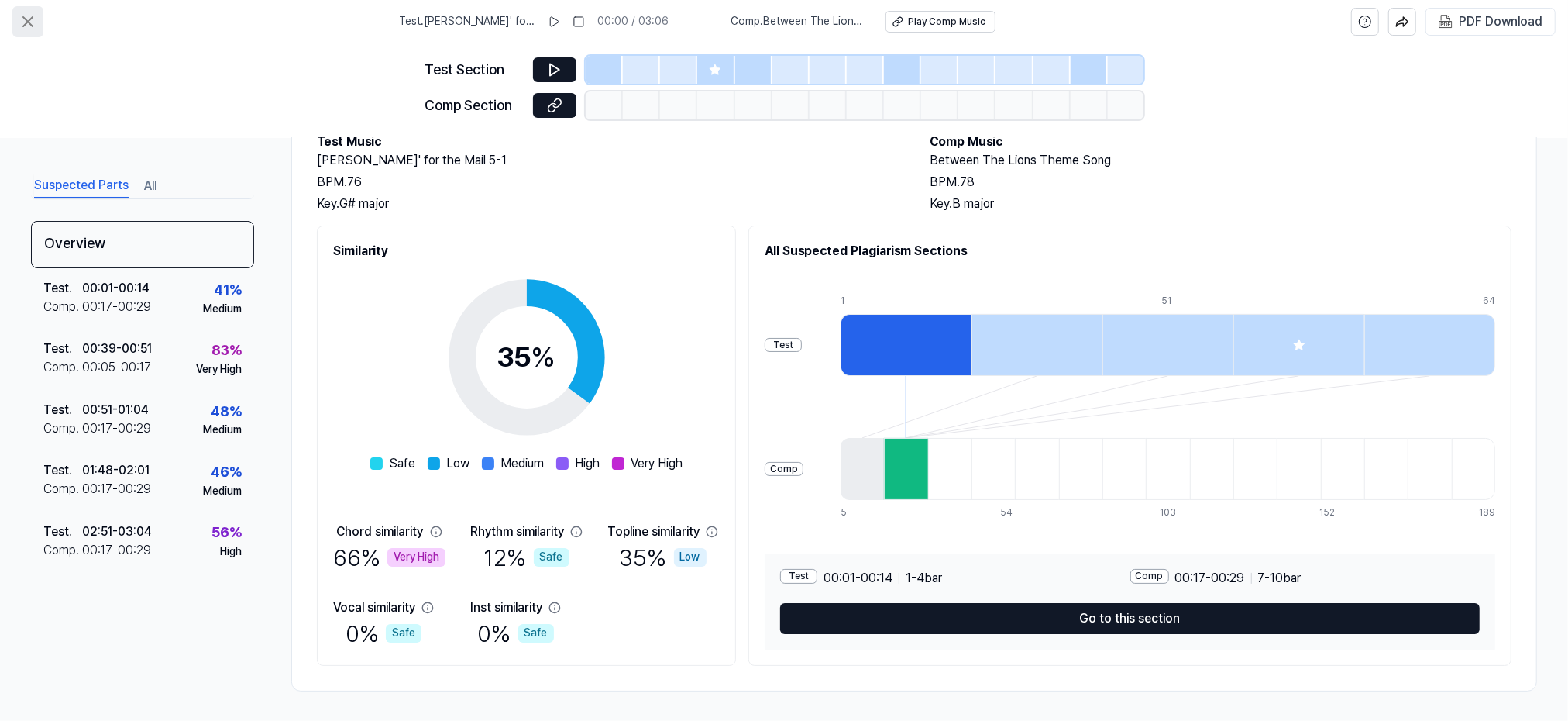
click at [35, 20] on icon at bounding box center [28, 21] width 19 height 19
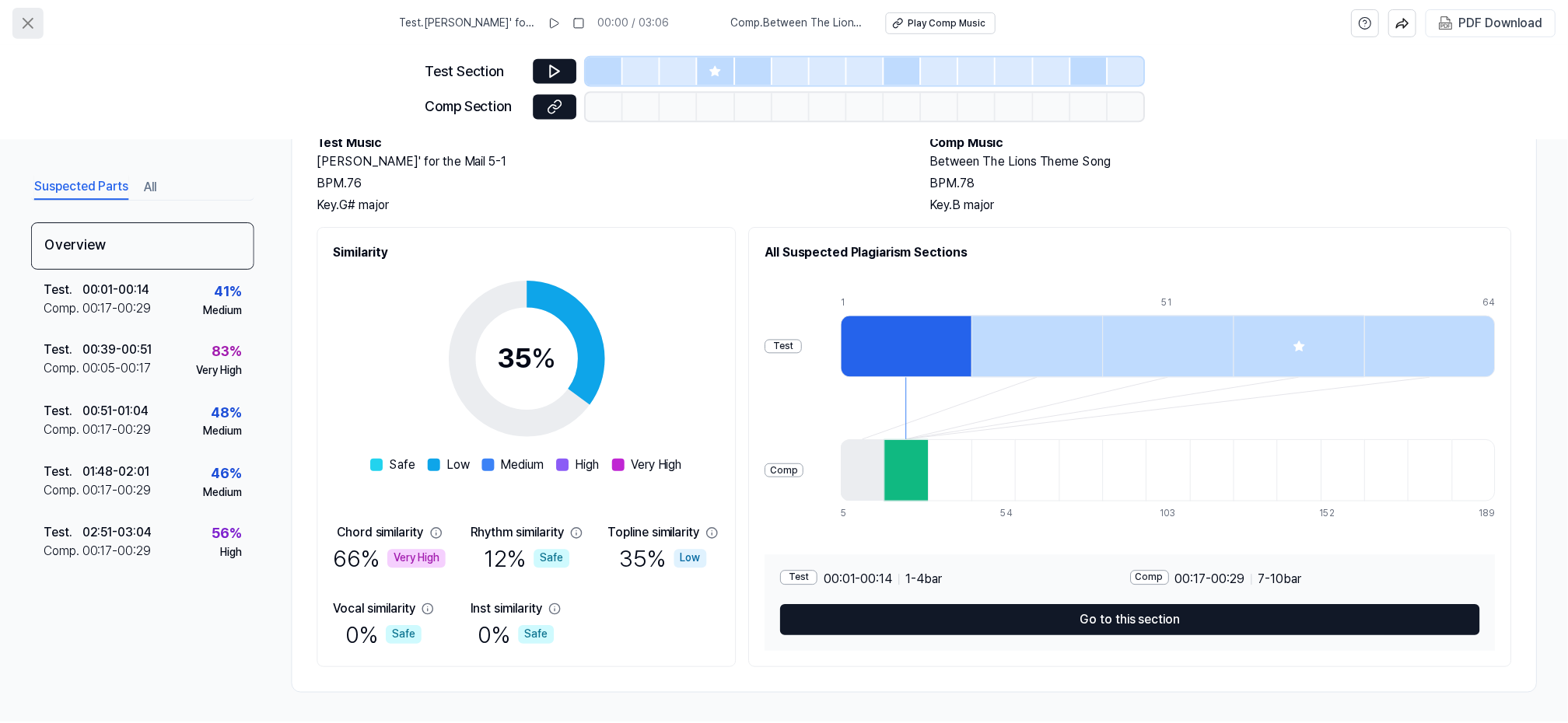
scroll to position [98, 0]
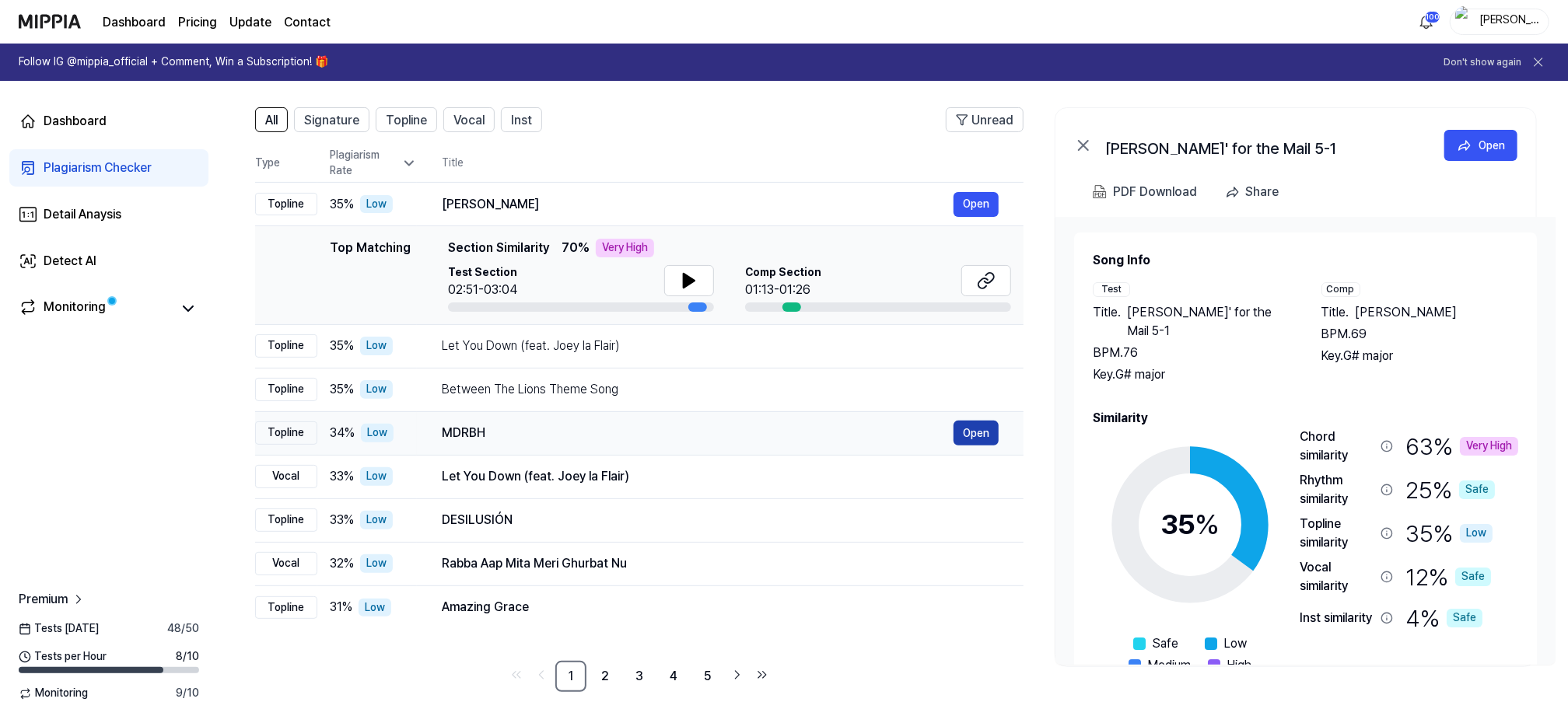
click at [968, 432] on button "Open" at bounding box center [976, 433] width 45 height 25
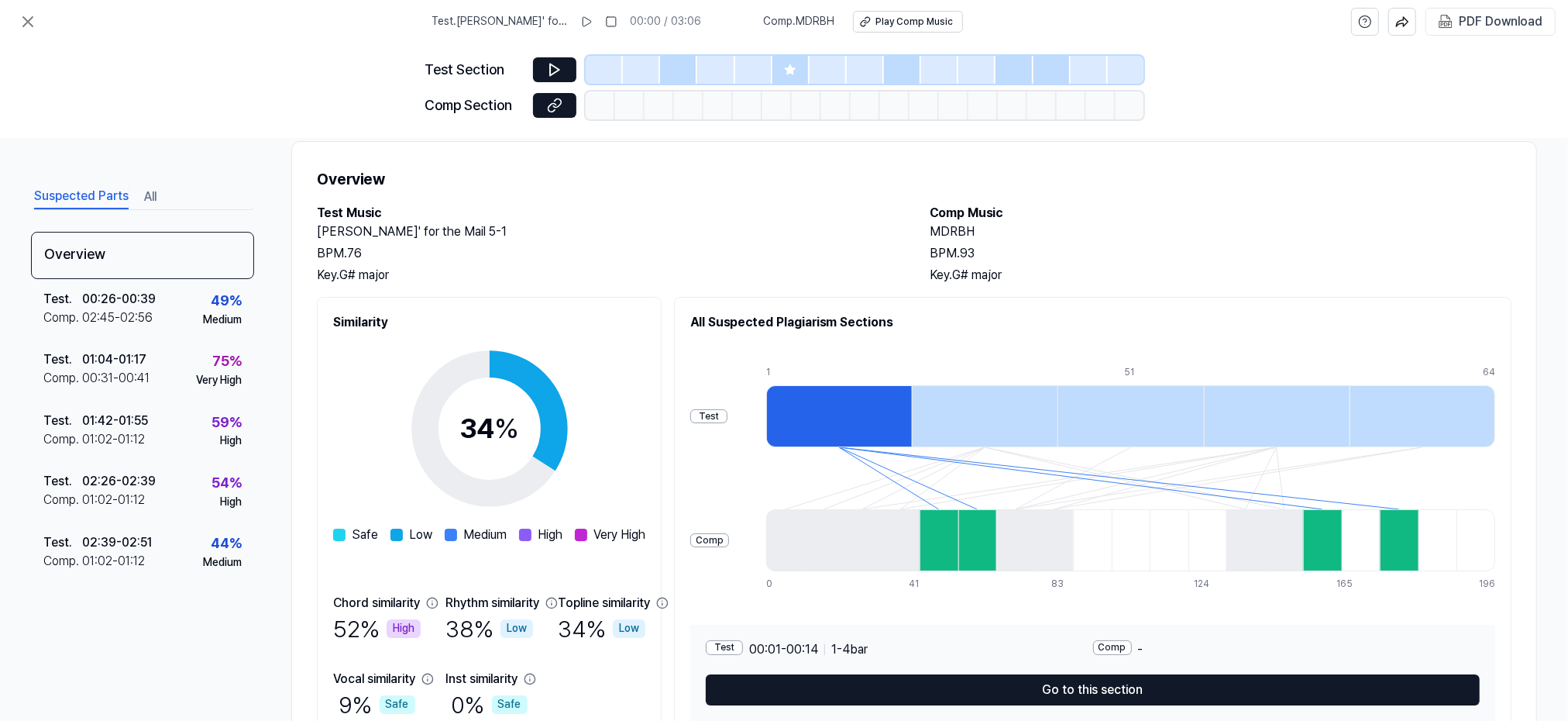
scroll to position [100, 0]
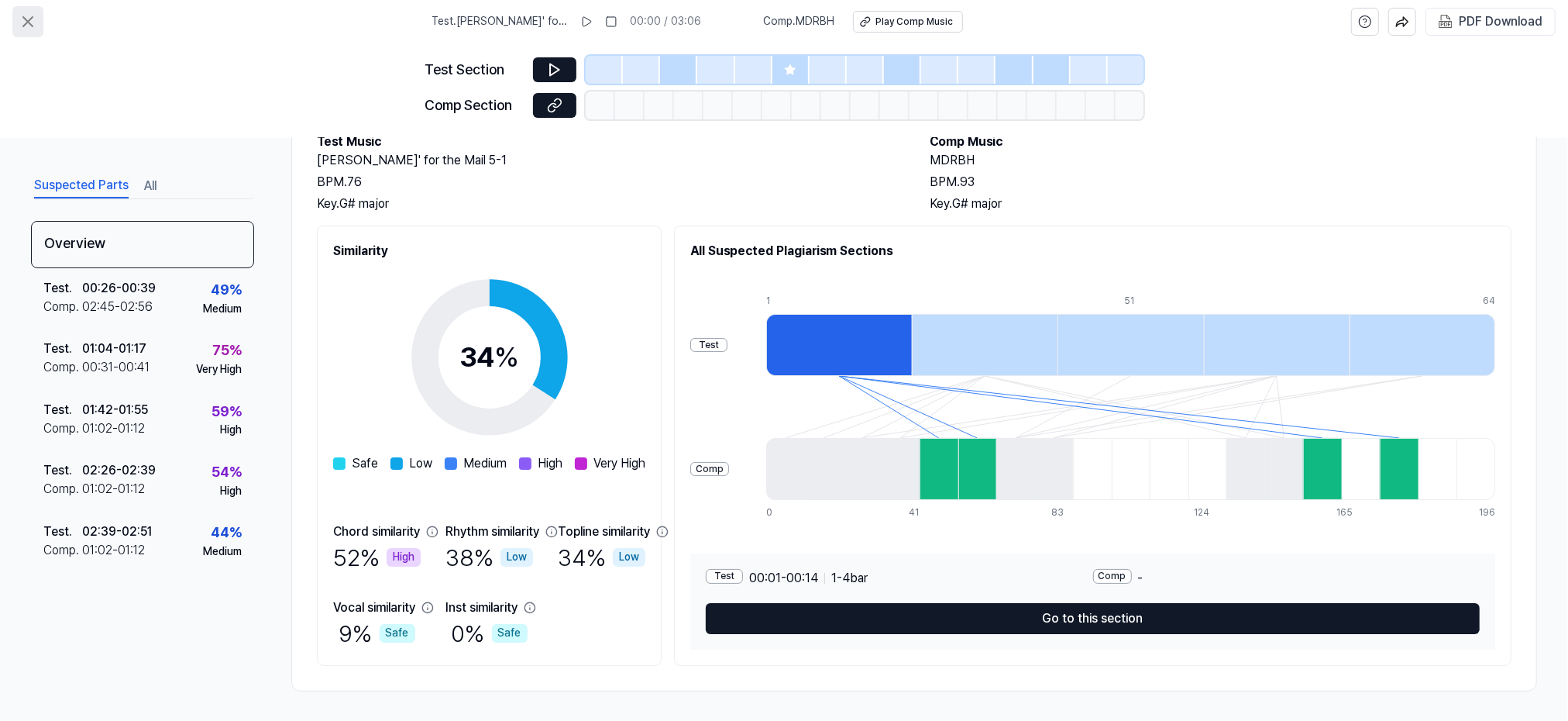
click at [33, 19] on icon at bounding box center [28, 21] width 19 height 19
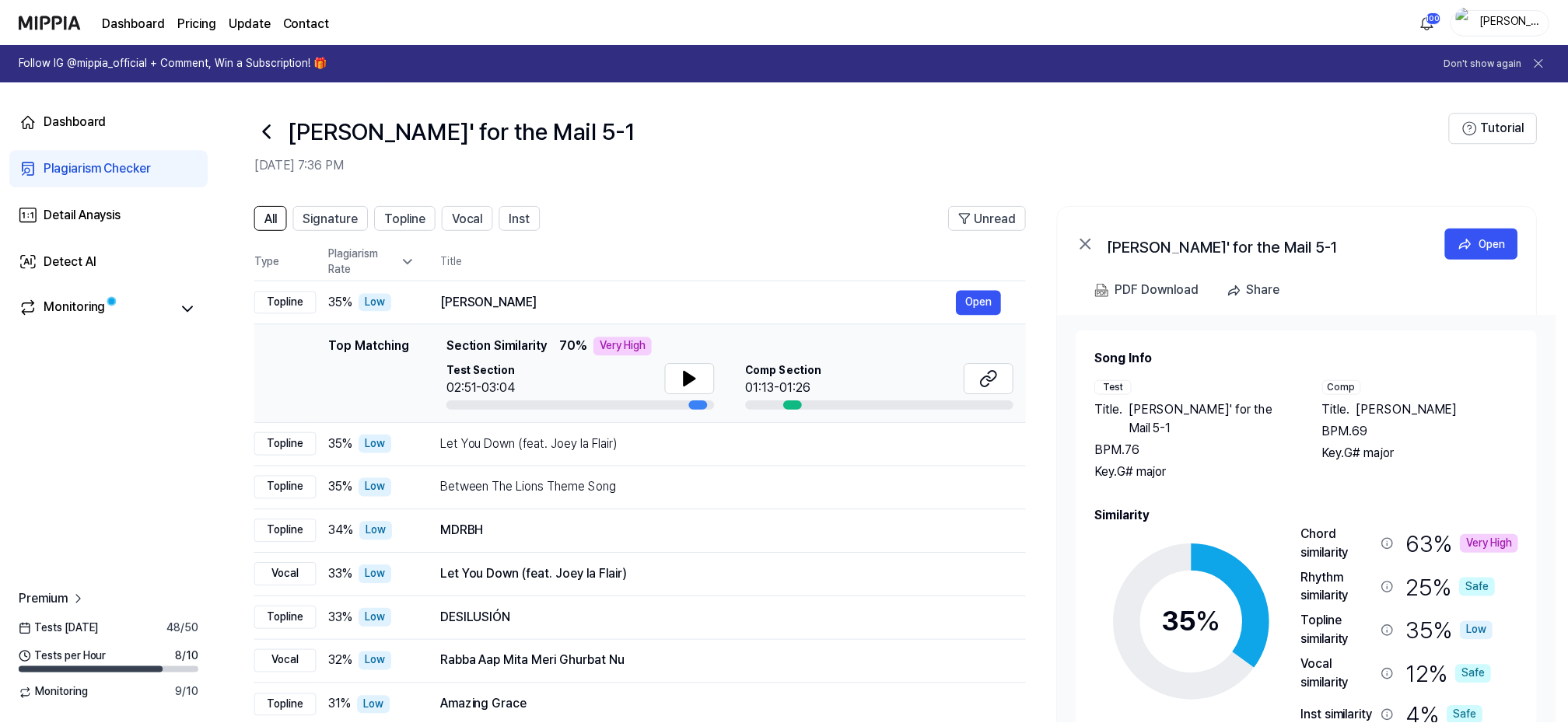
scroll to position [98, 0]
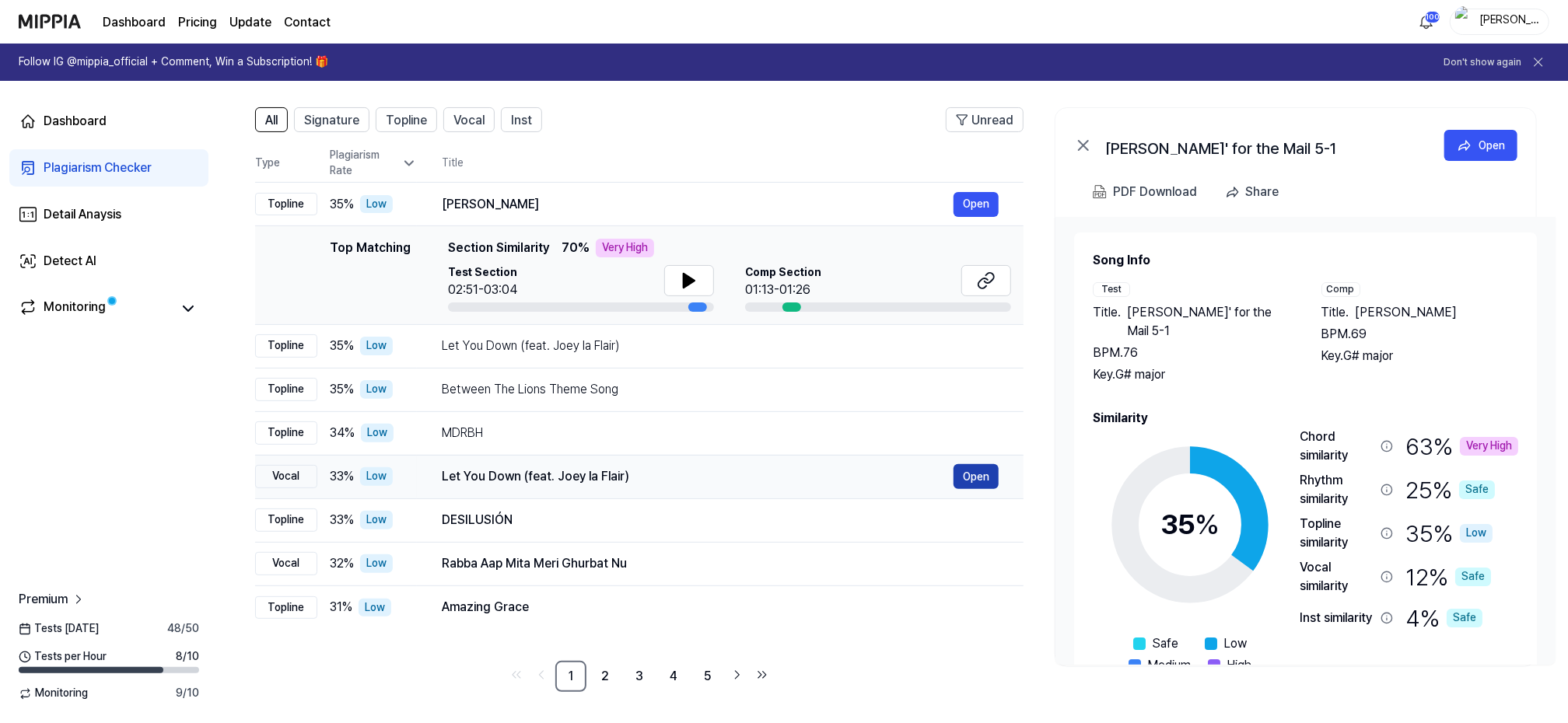
click at [973, 470] on button "Open" at bounding box center [976, 476] width 45 height 25
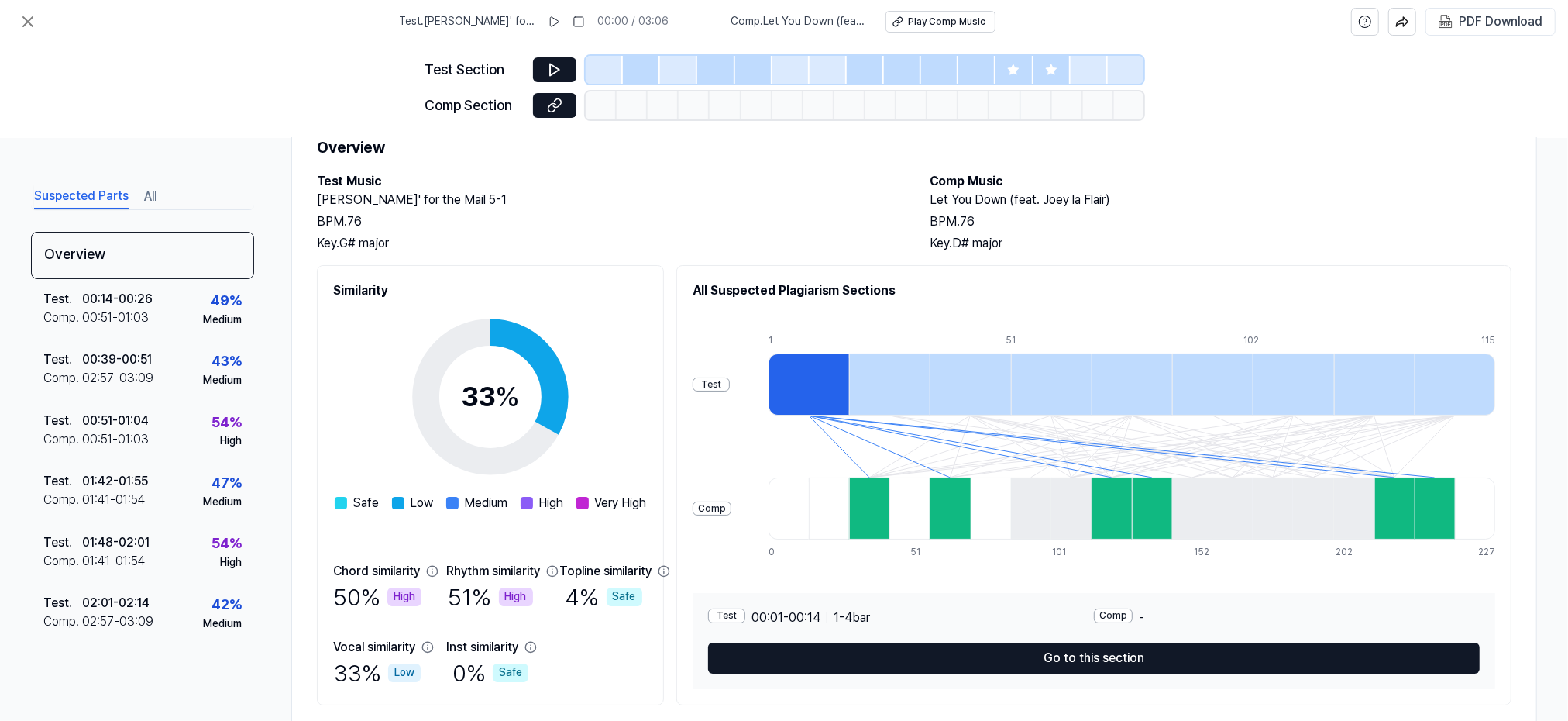
scroll to position [100, 0]
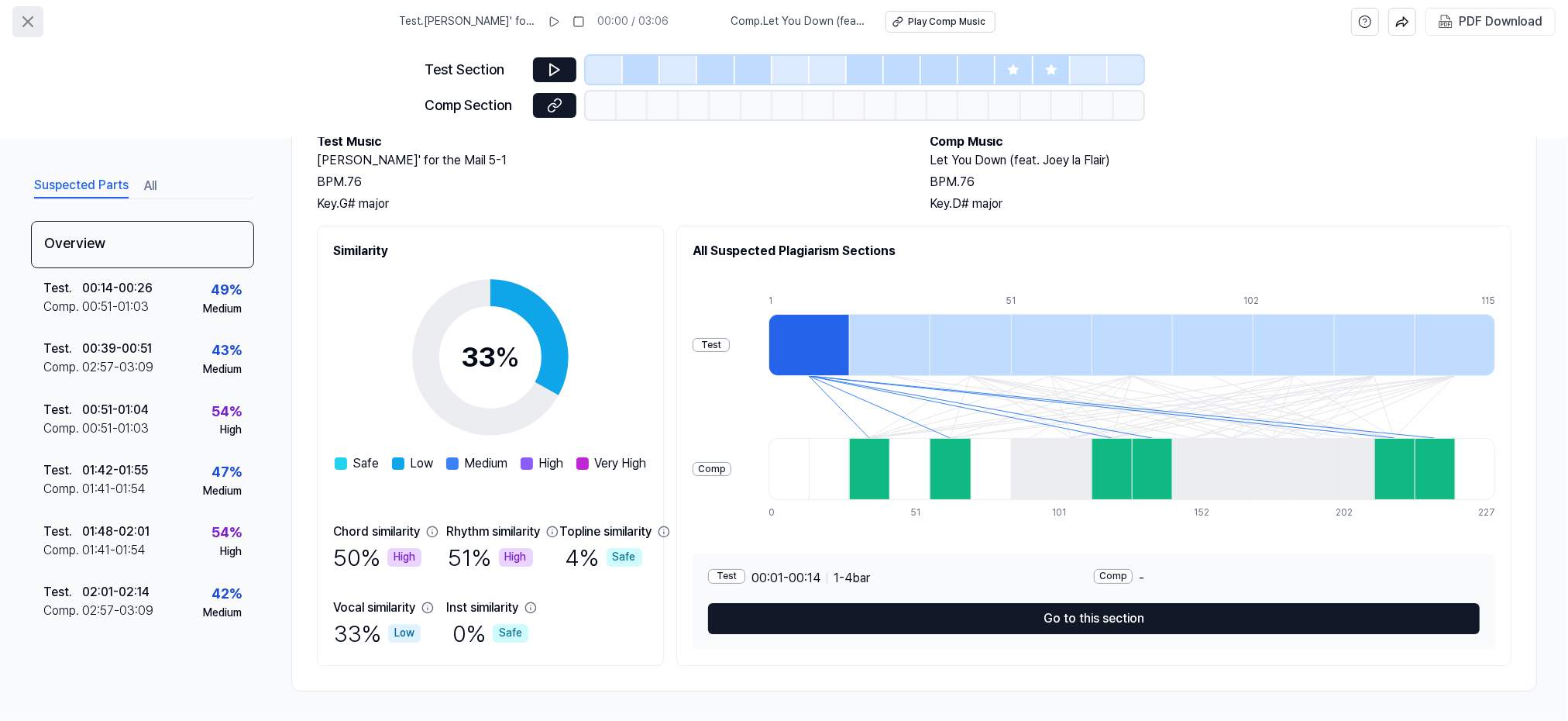
click at [21, 20] on icon at bounding box center [28, 21] width 19 height 19
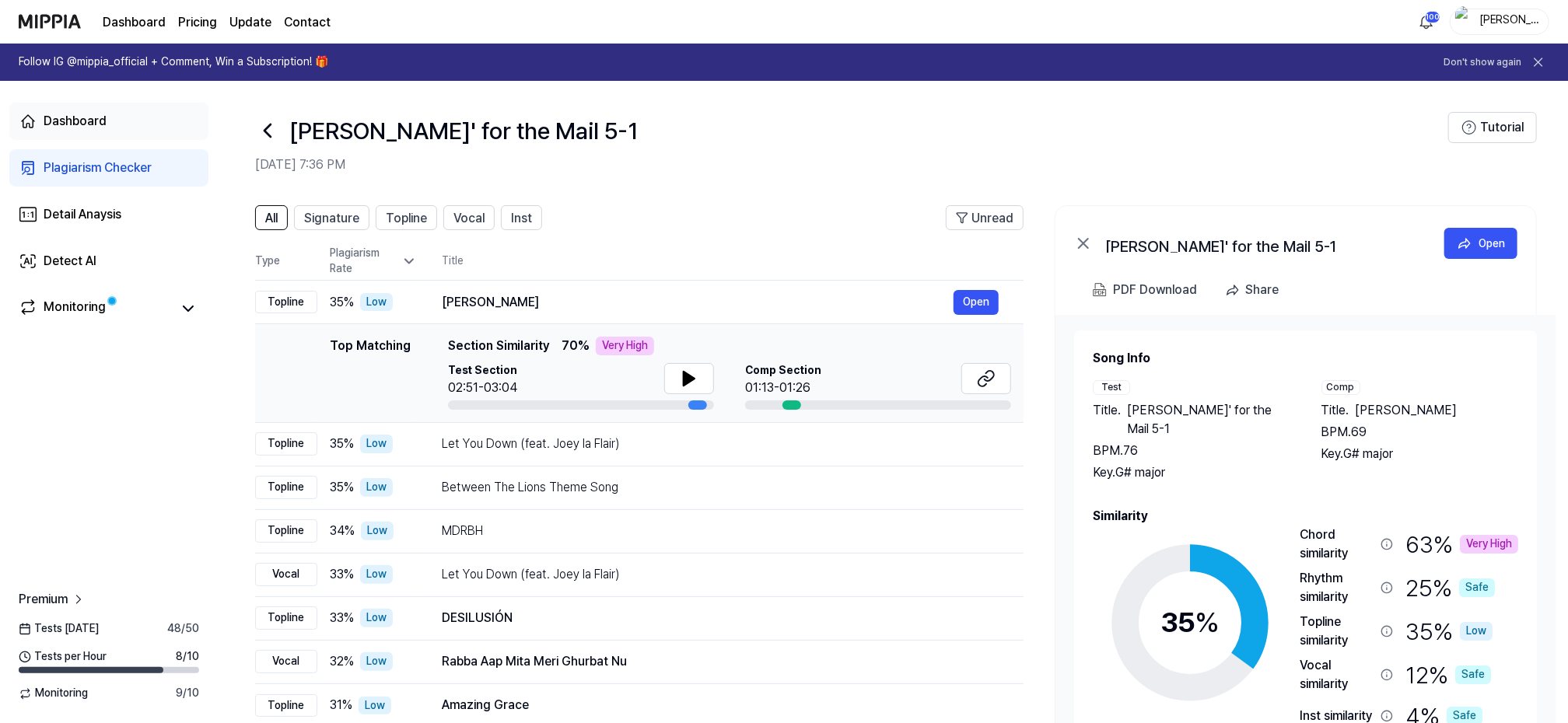
click at [70, 117] on div "Dashboard" at bounding box center [75, 121] width 63 height 19
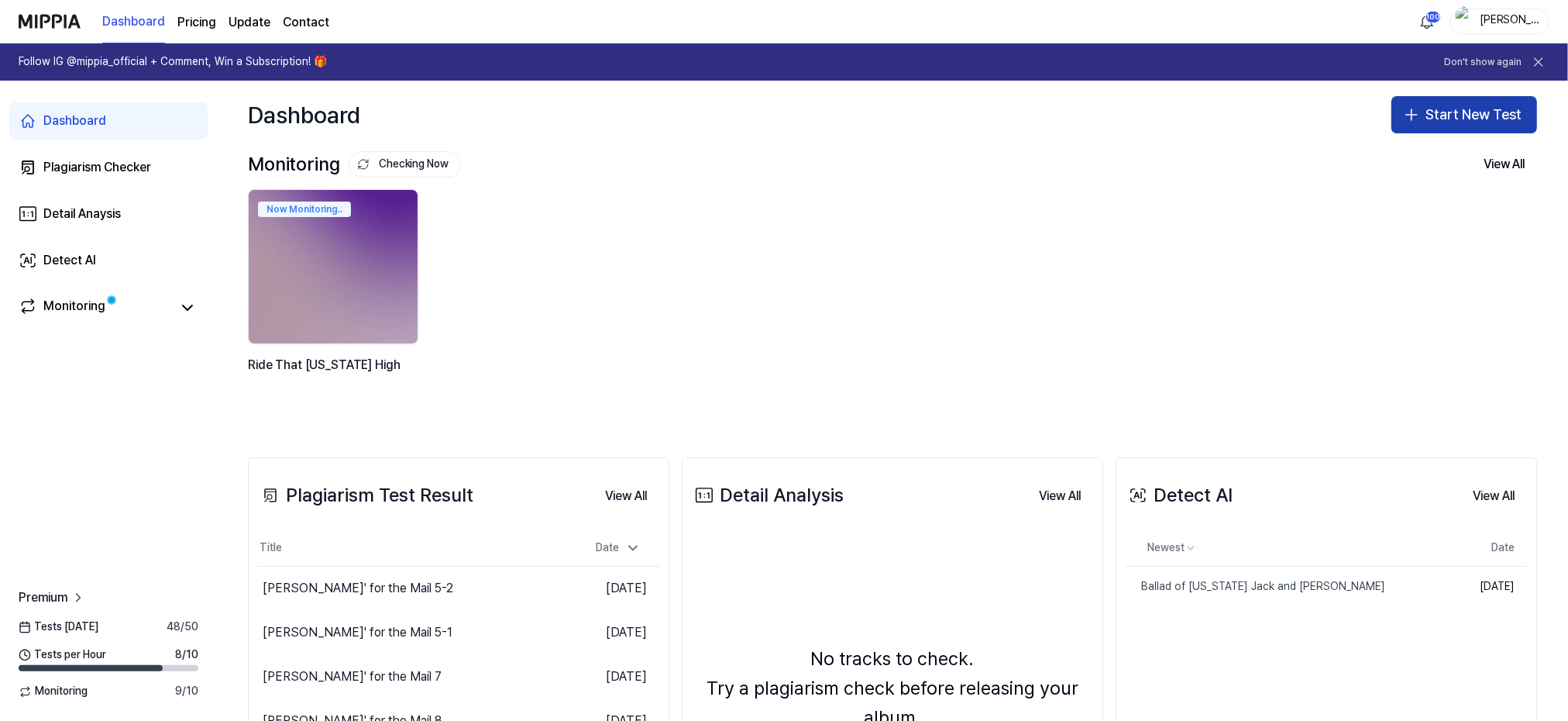
click at [1463, 116] on button "Start New Test" at bounding box center [1464, 114] width 146 height 37
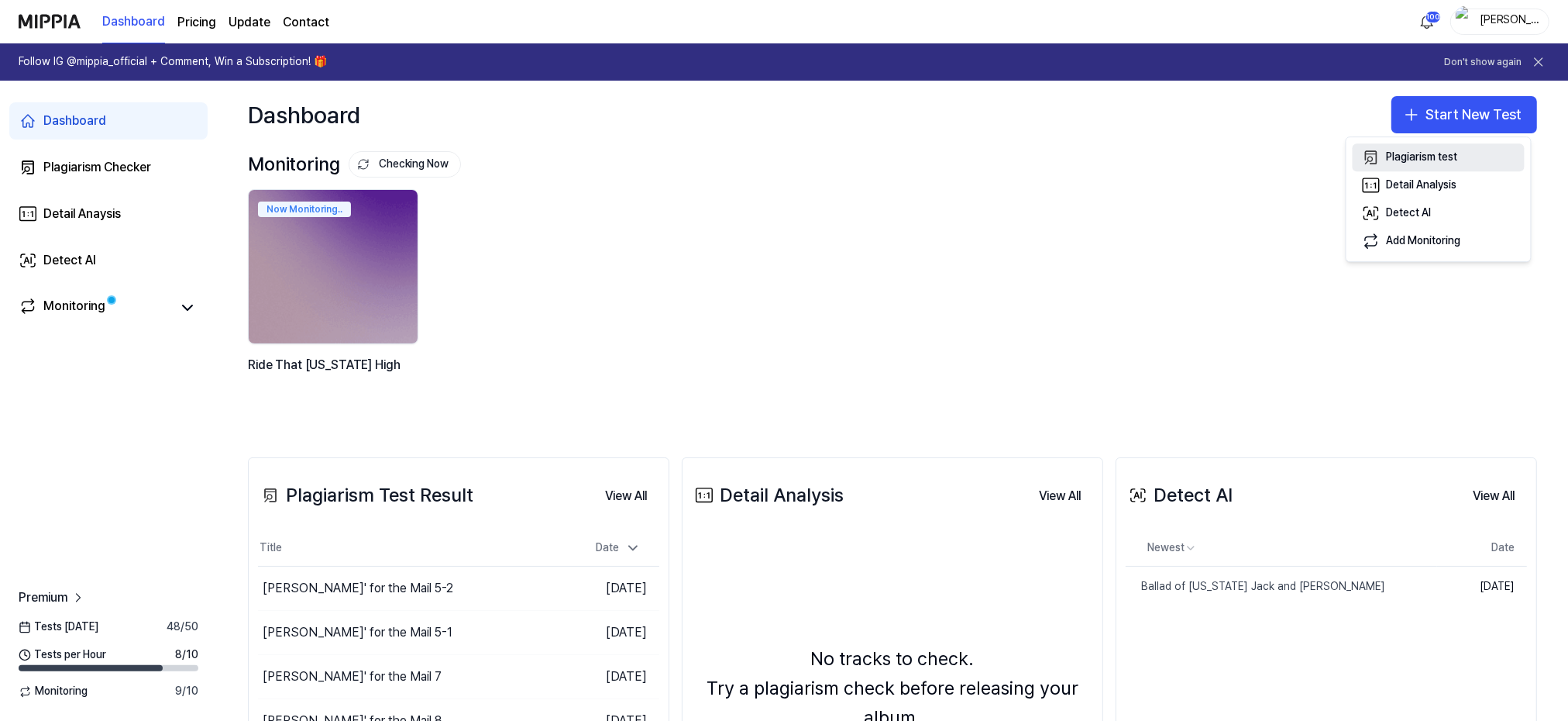
click at [1422, 154] on div "Plagiarism test" at bounding box center [1422, 157] width 71 height 15
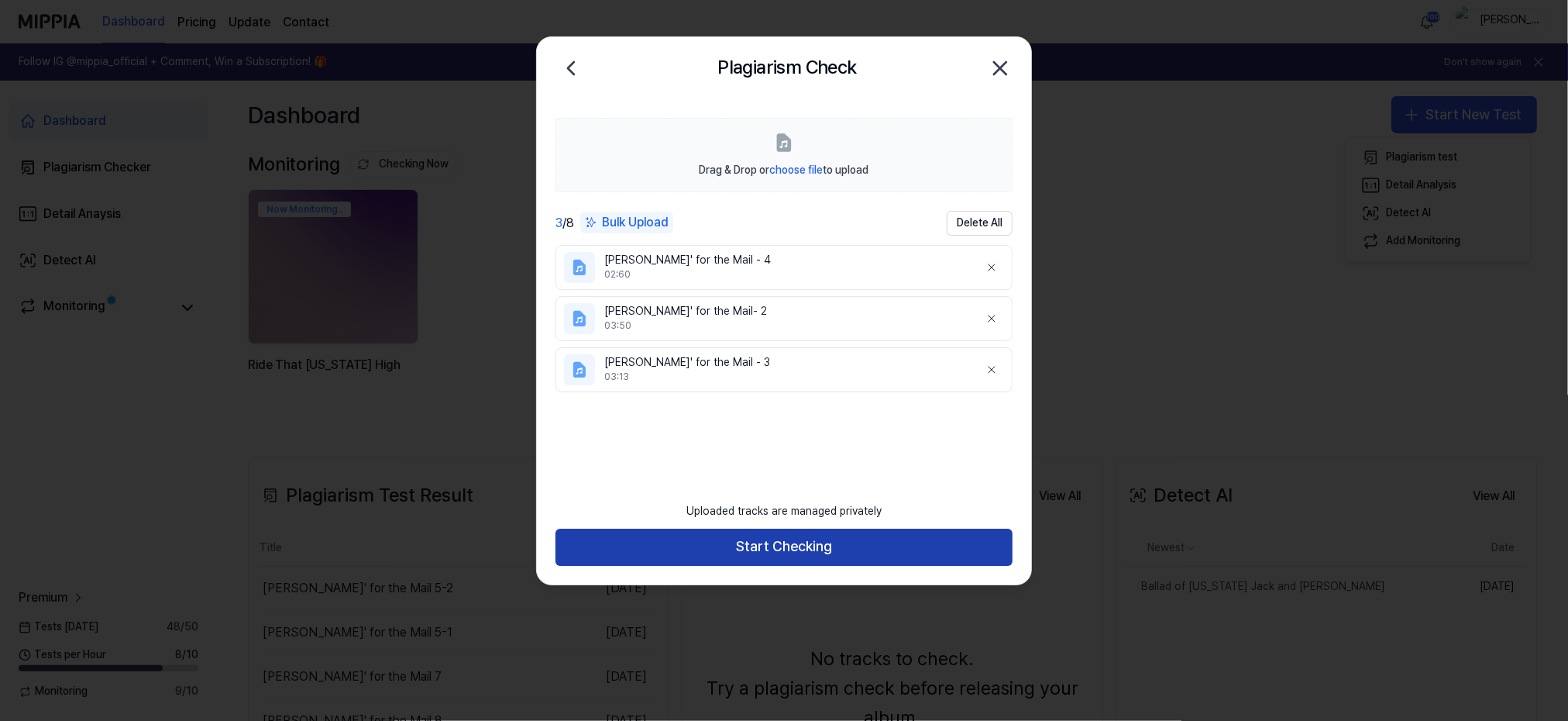
click at [783, 547] on button "Start Checking" at bounding box center [784, 547] width 457 height 37
click at [764, 545] on button "Start Checking" at bounding box center [784, 547] width 457 height 37
click at [769, 554] on button "Start Checking" at bounding box center [784, 547] width 457 height 37
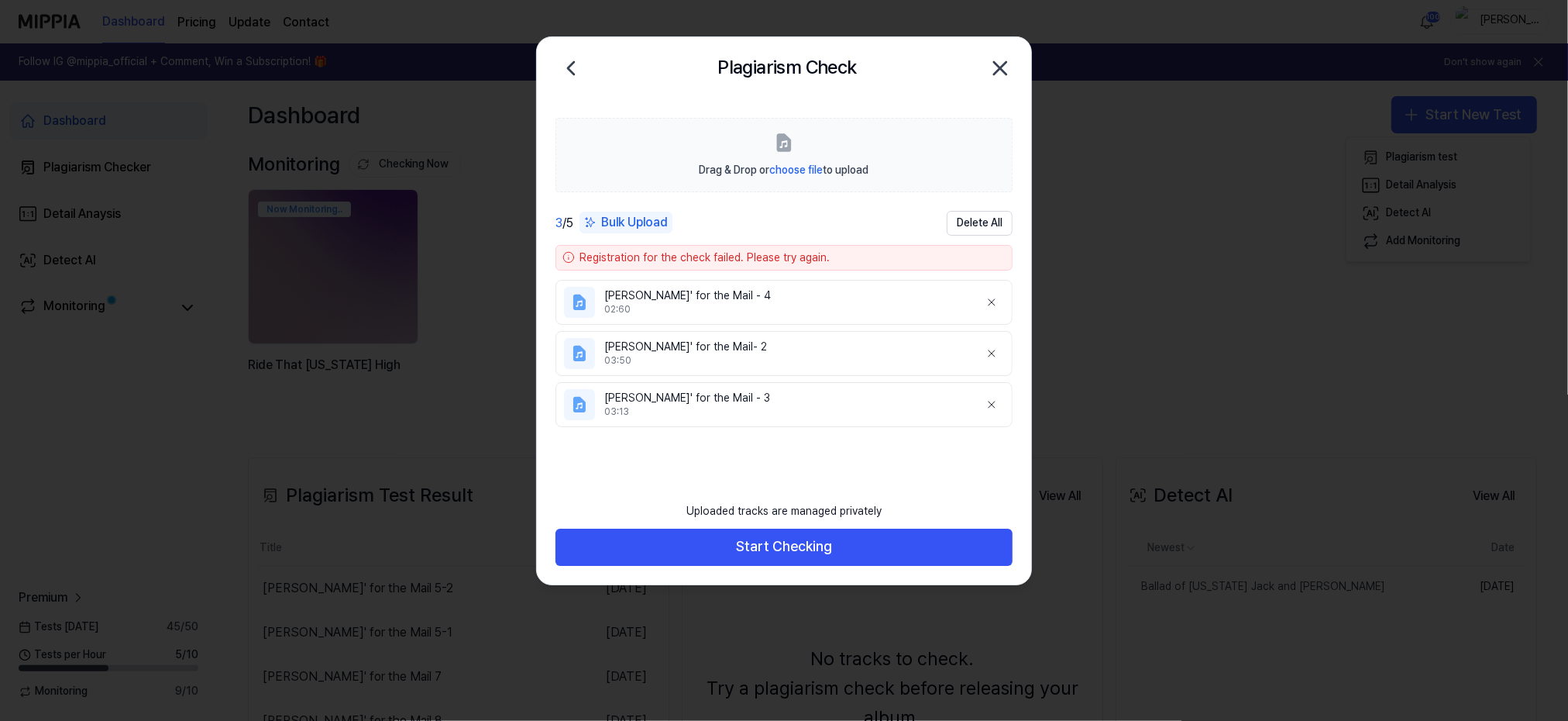
click at [804, 411] on div "03:13" at bounding box center [786, 411] width 363 height 13
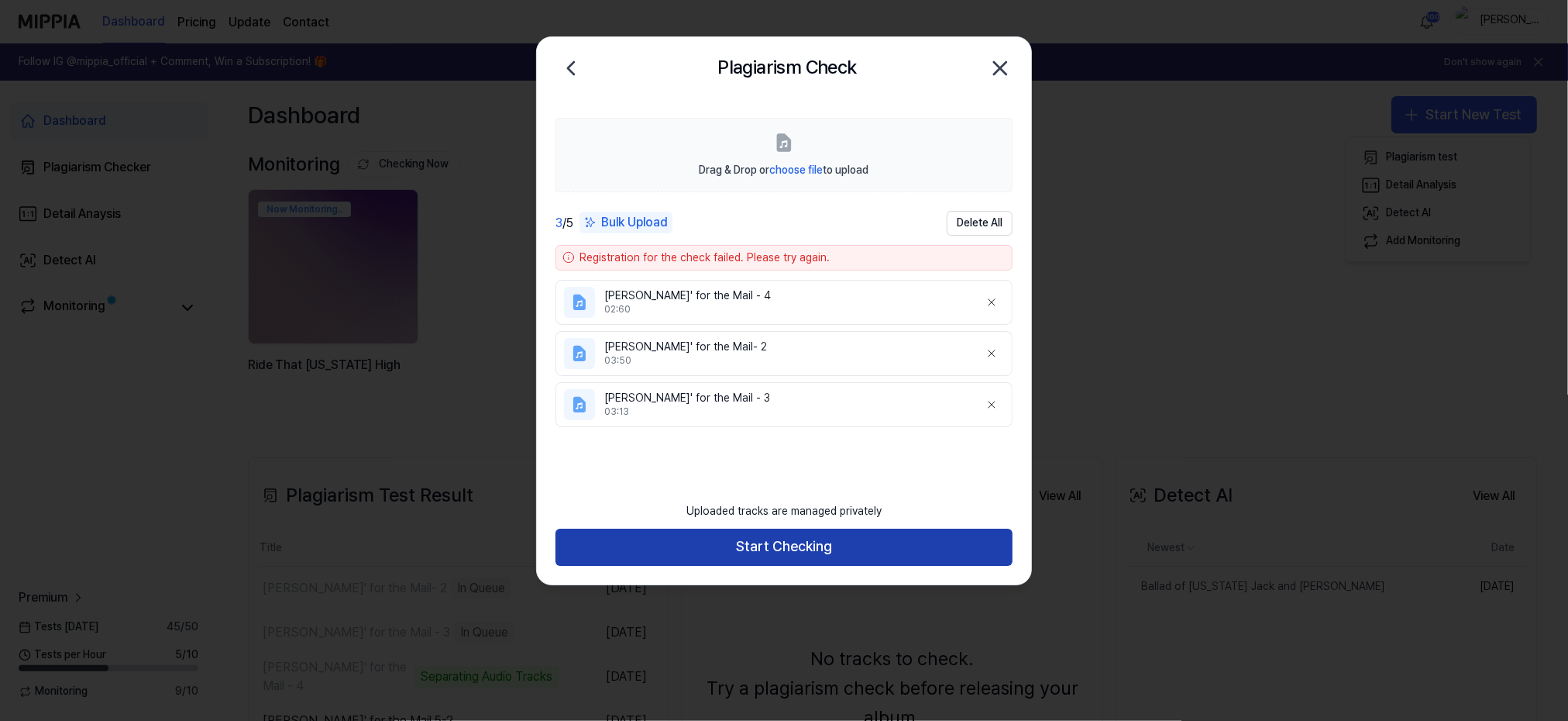
click at [761, 543] on button "Start Checking" at bounding box center [784, 547] width 457 height 37
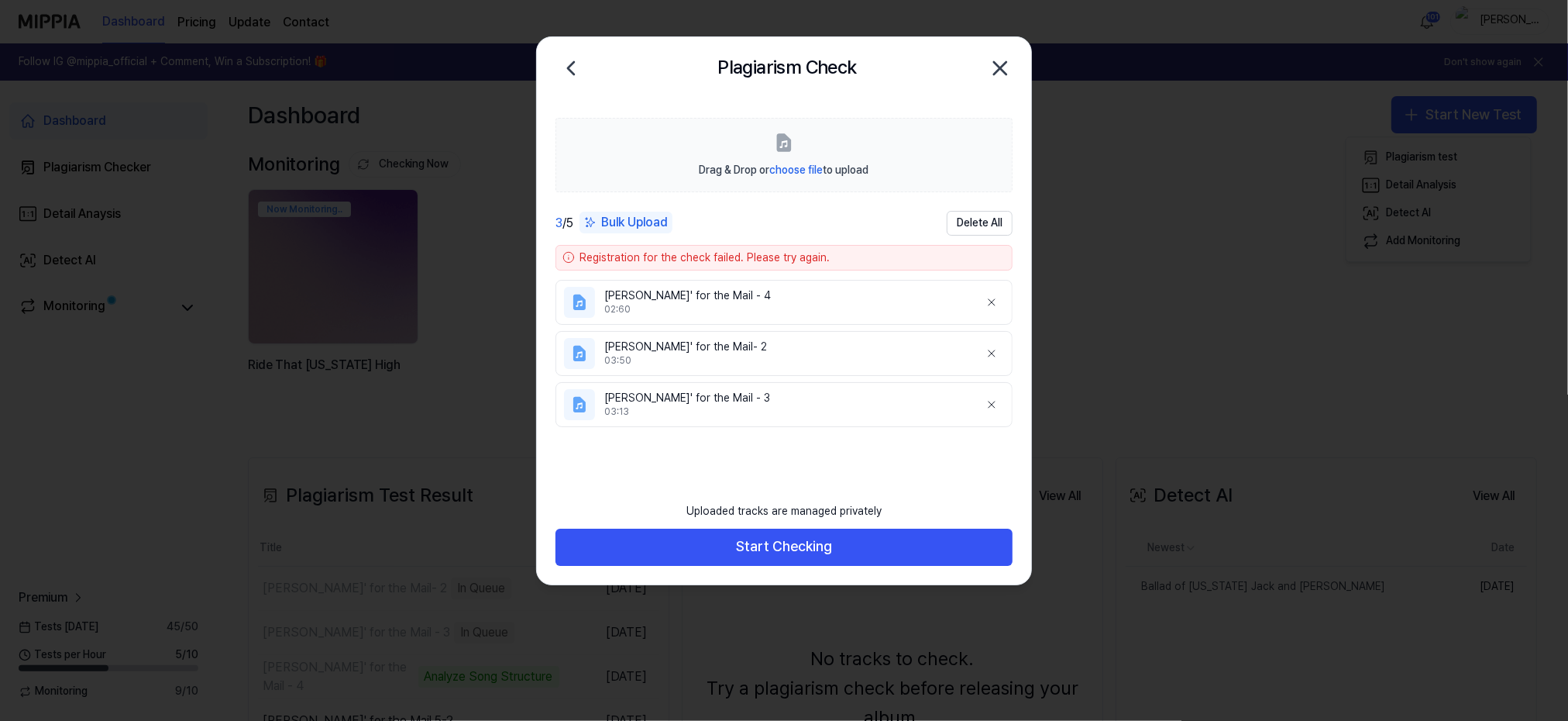
click at [1000, 65] on icon "button" at bounding box center [1000, 68] width 25 height 25
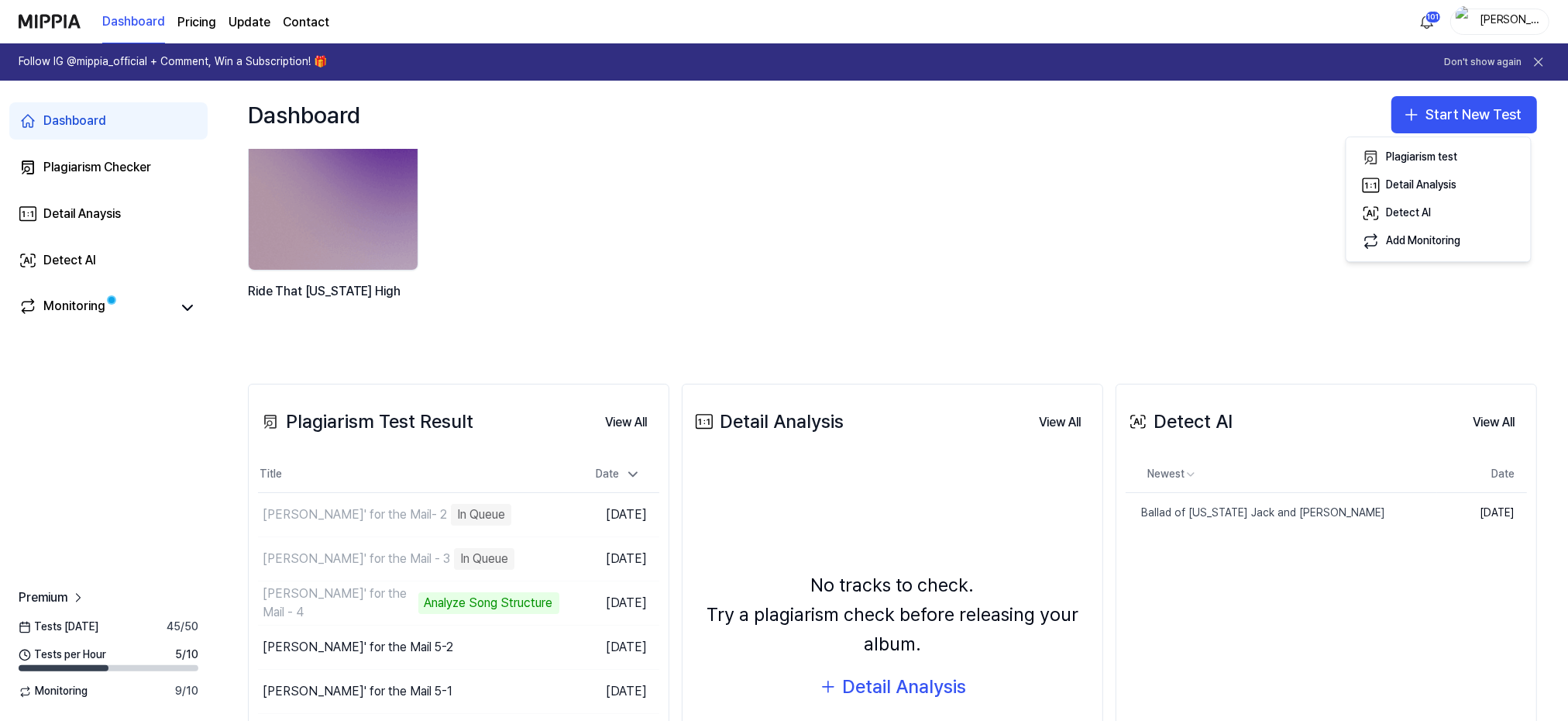
scroll to position [103, 0]
